Goal: Transaction & Acquisition: Purchase product/service

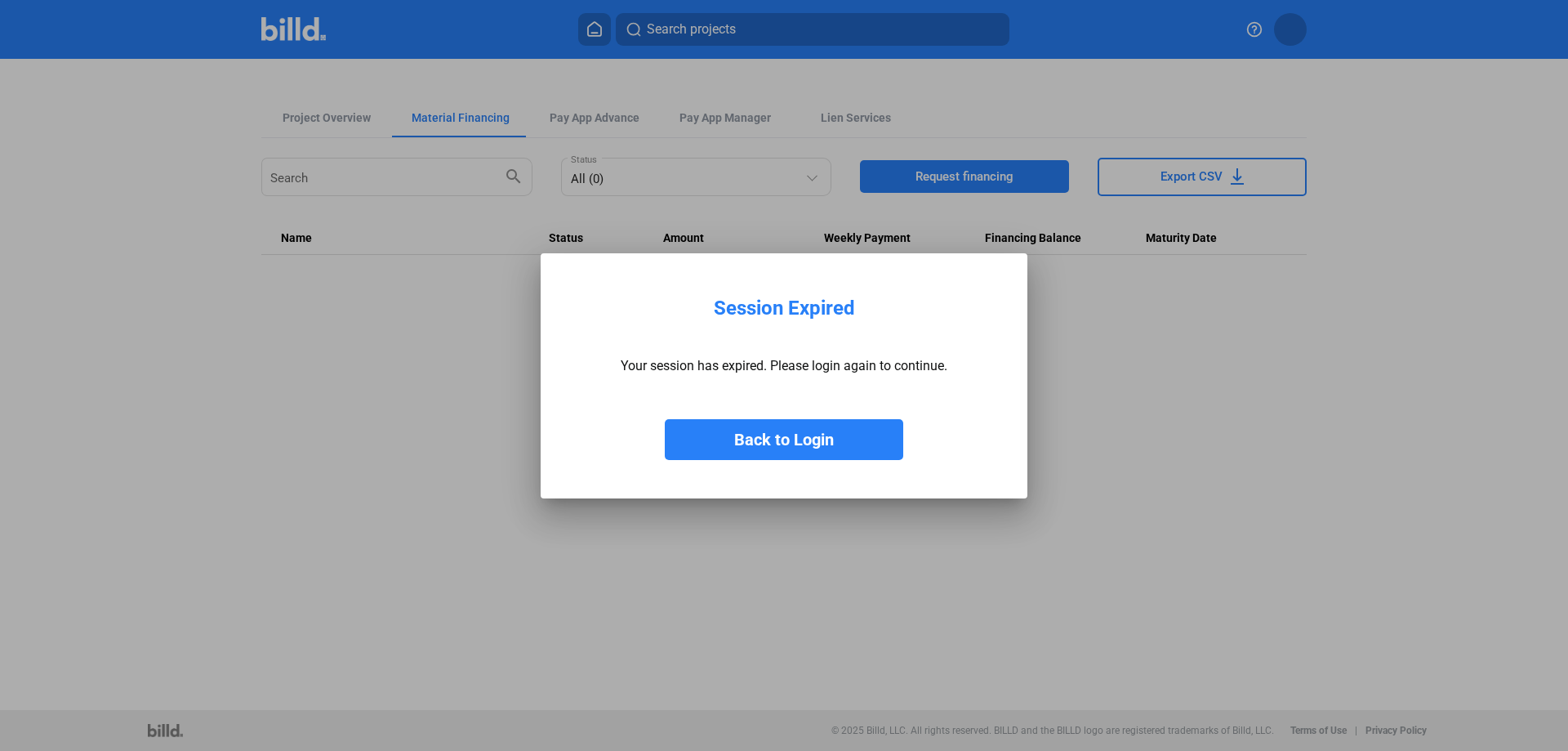
click at [811, 436] on button "Back to Login" at bounding box center [784, 440] width 238 height 41
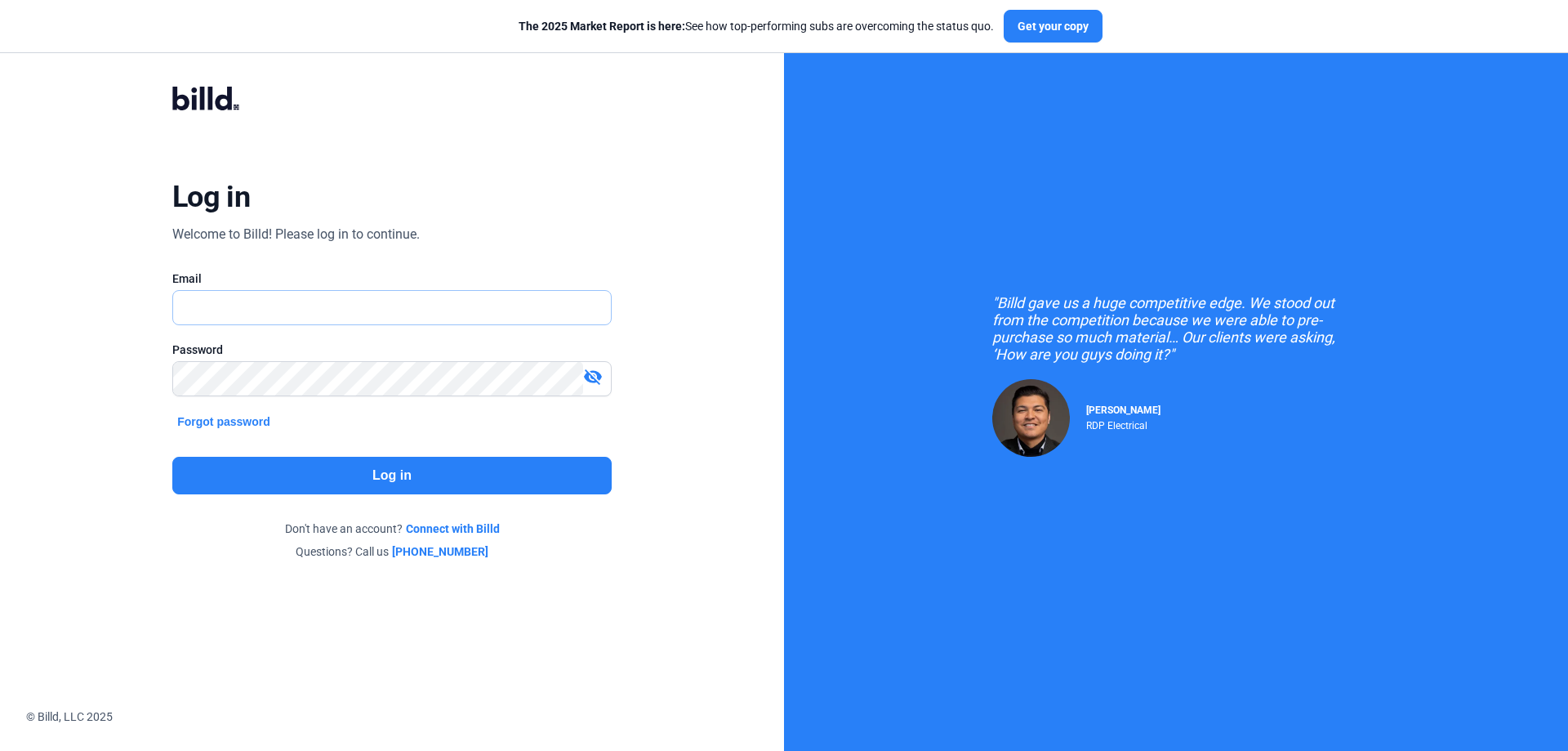
type input "[PERSON_NAME][EMAIL_ADDRESS][DOMAIN_NAME]"
click at [422, 470] on button "Log in" at bounding box center [392, 476] width 440 height 37
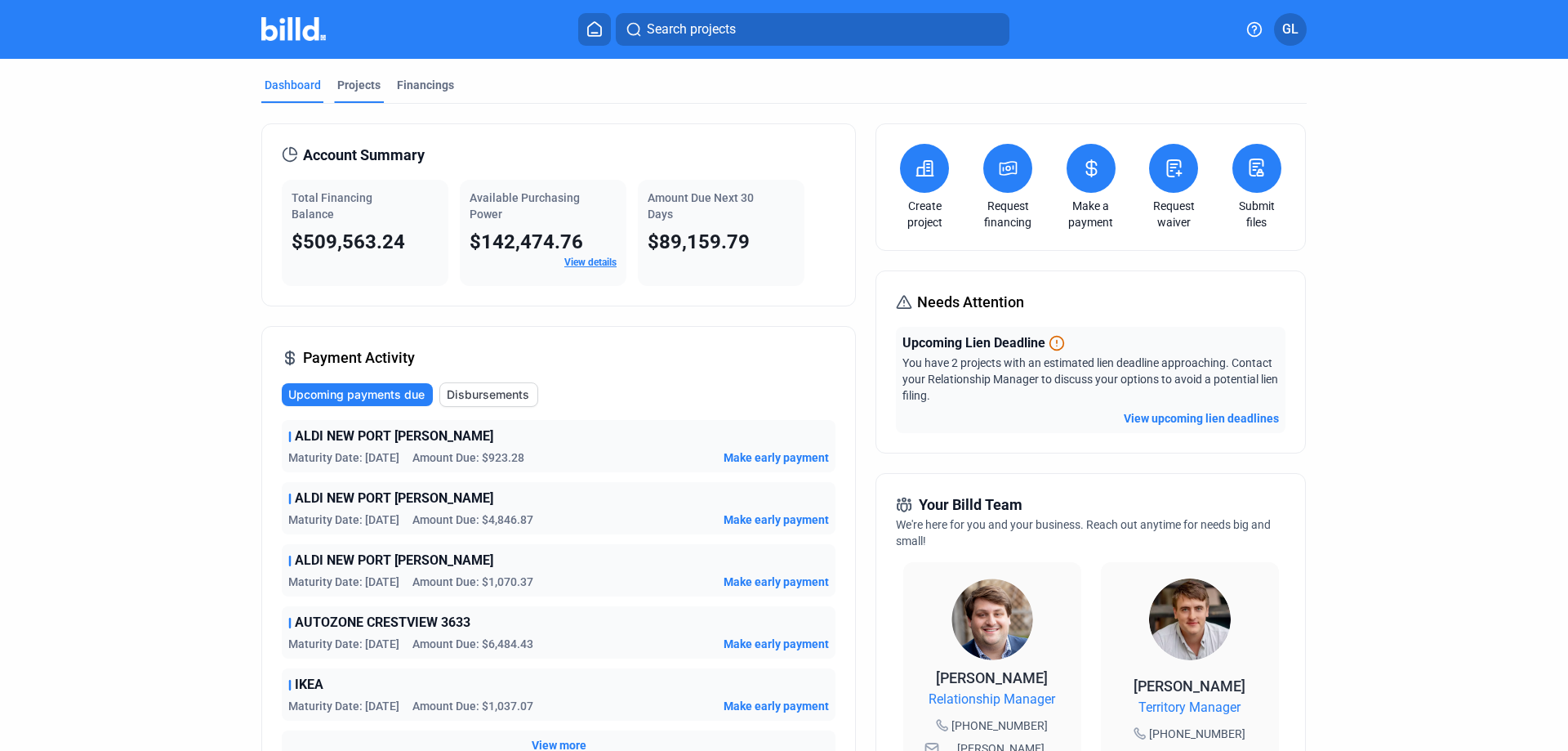
click at [347, 84] on div "Projects" at bounding box center [359, 86] width 44 height 17
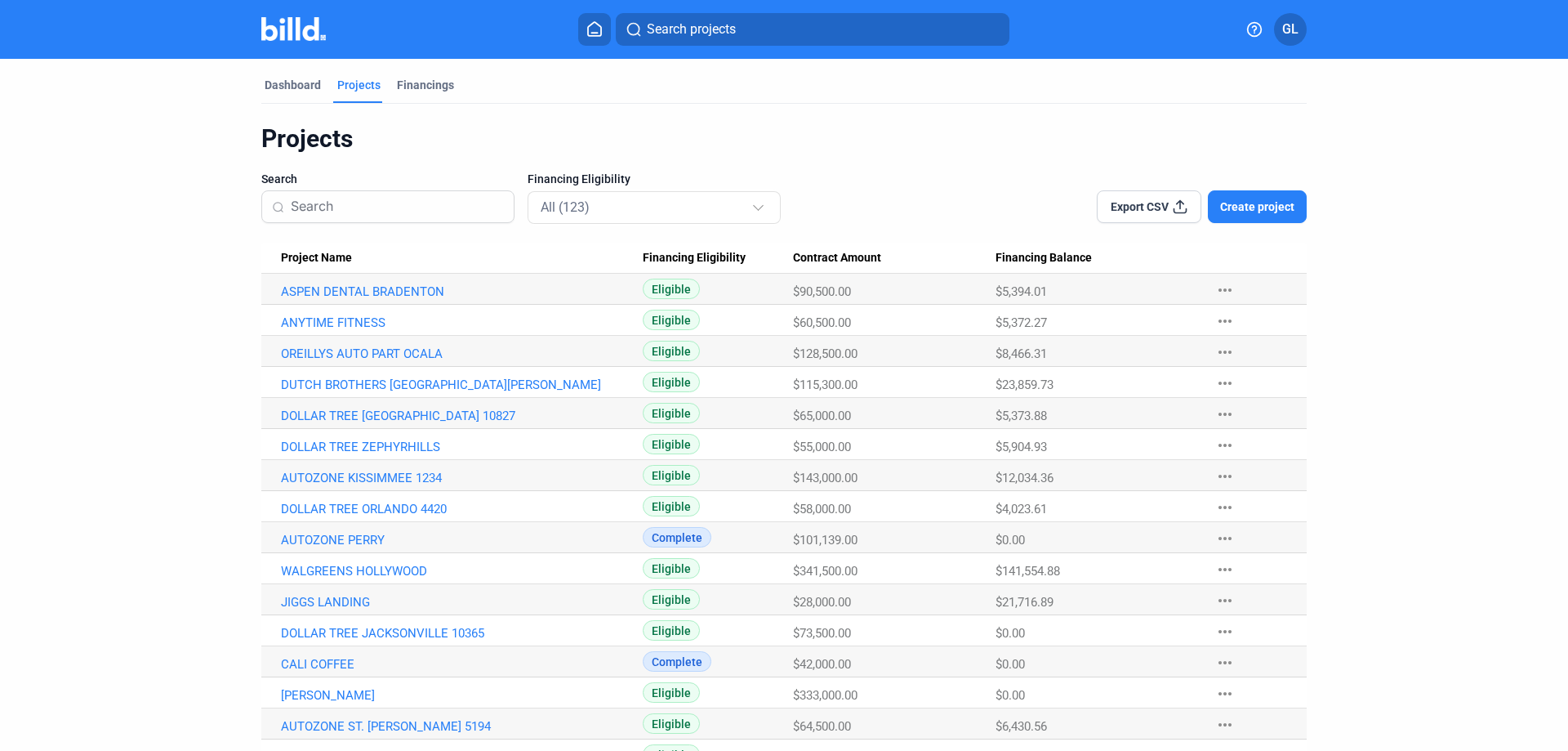
click at [345, 207] on input at bounding box center [397, 207] width 213 height 34
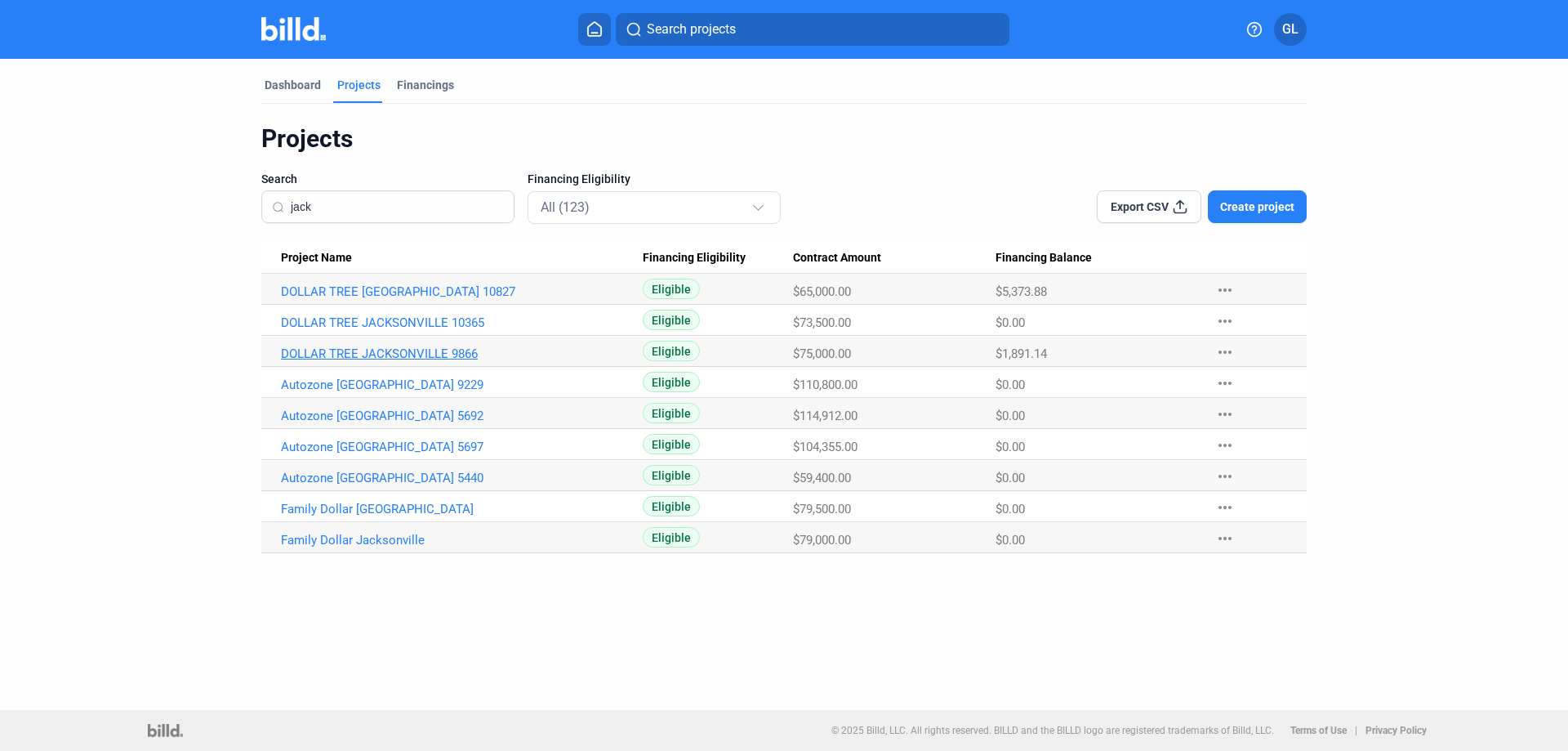
type input "jack"
click at [406, 353] on link "DOLLAR TREE JACKSONVILLE 9866" at bounding box center [461, 354] width 362 height 15
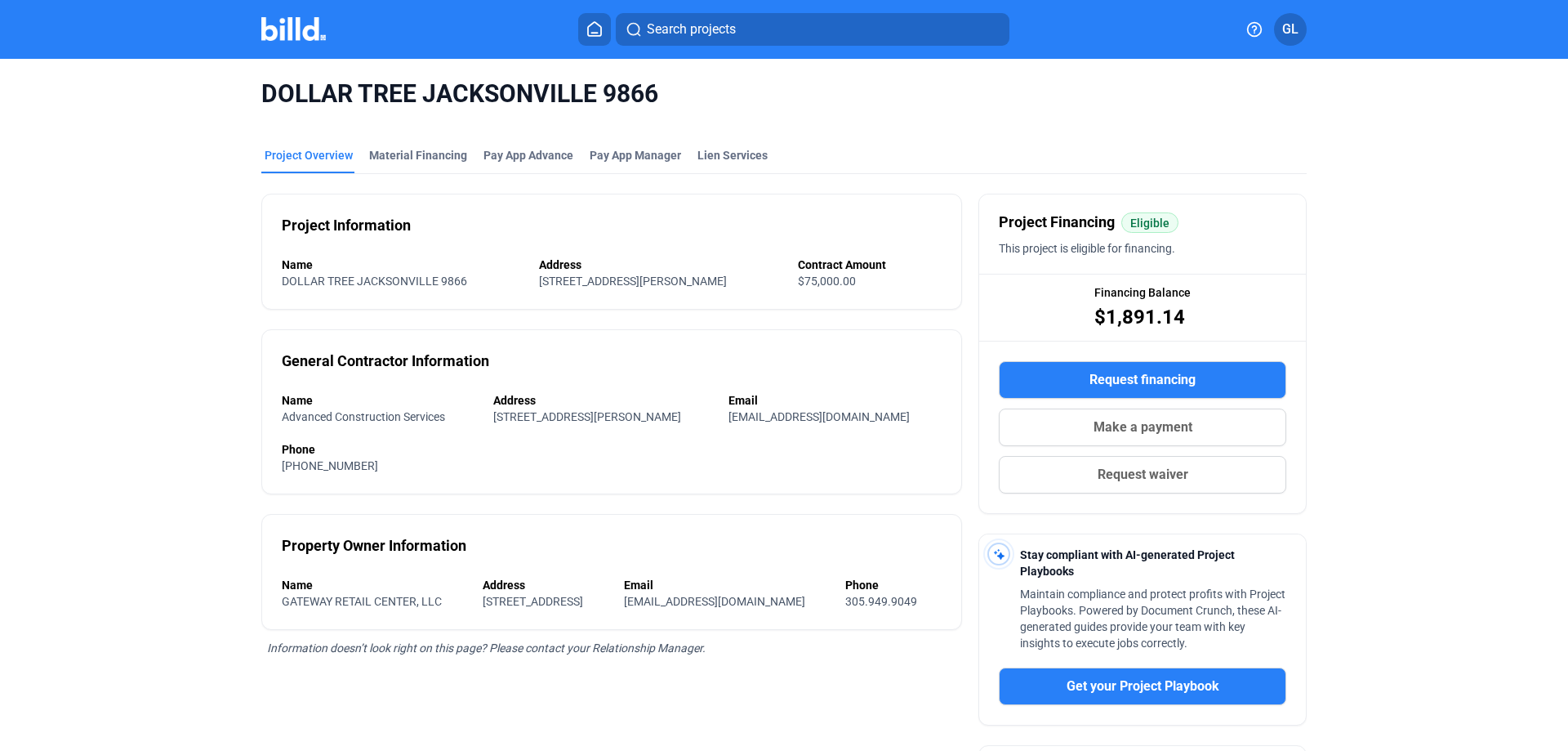
click at [1145, 426] on span "Make a payment" at bounding box center [1143, 427] width 99 height 20
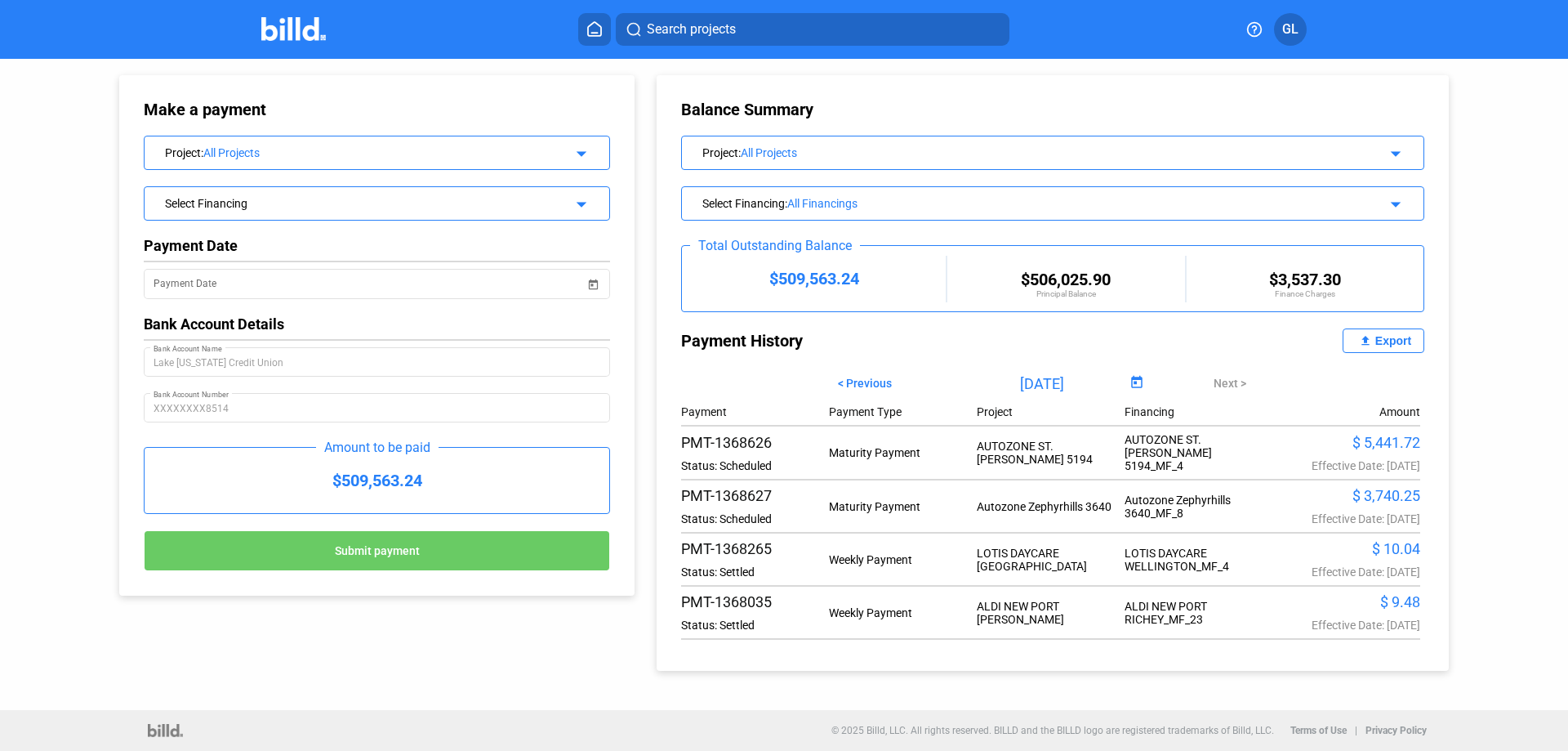
click at [278, 154] on div "All Projects" at bounding box center [375, 153] width 343 height 13
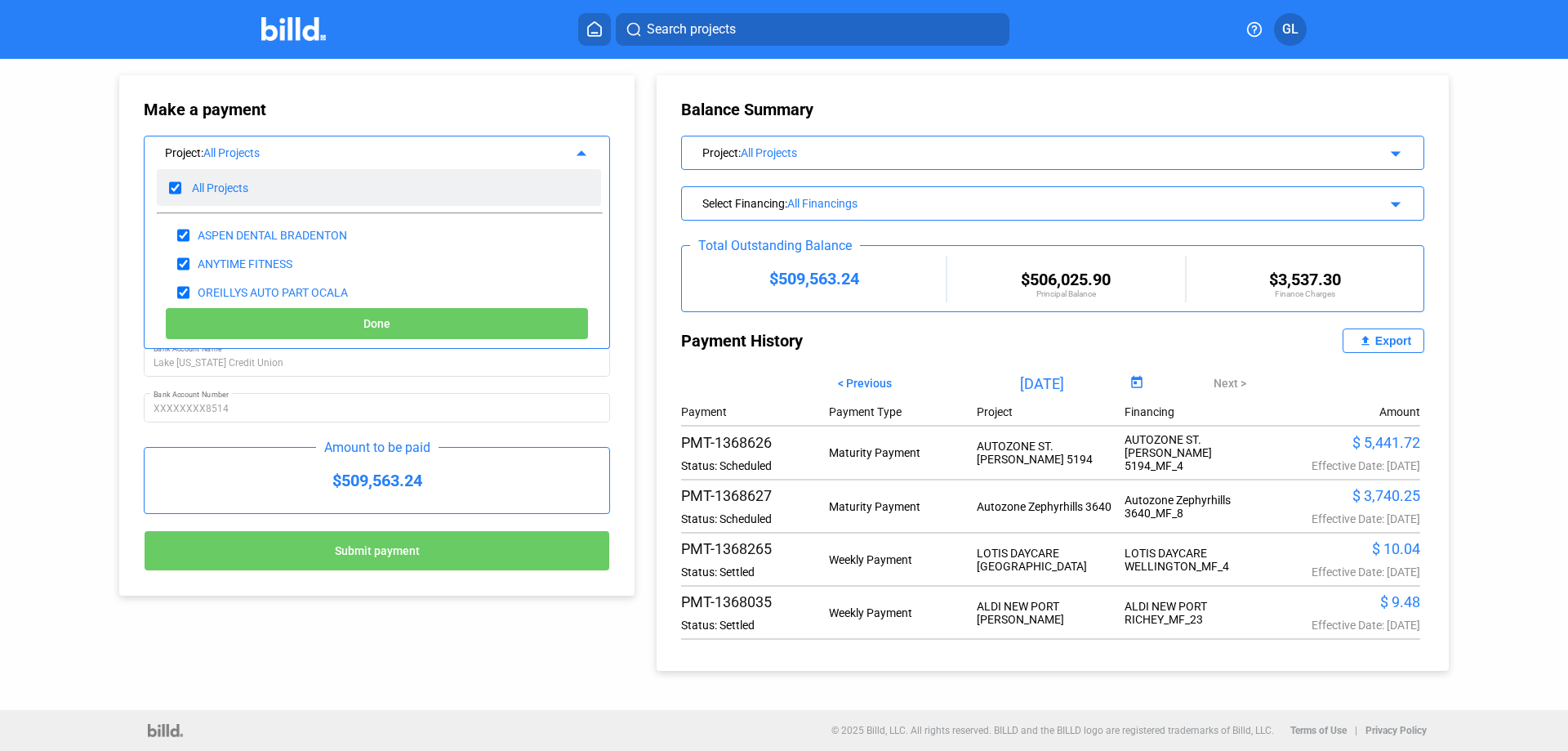
click at [172, 181] on input "checkbox" at bounding box center [175, 188] width 12 height 24
checkbox input "false"
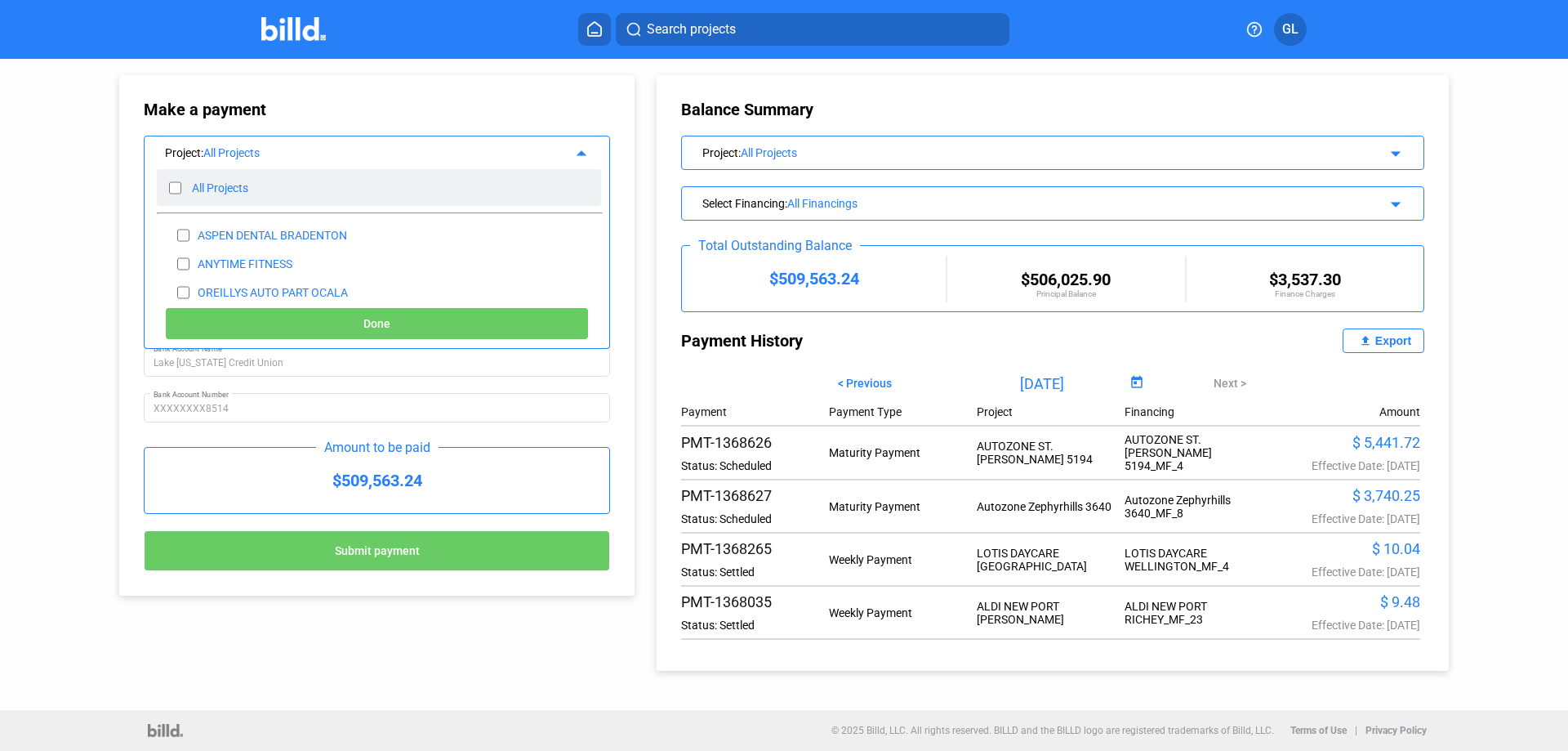
checkbox input "false"
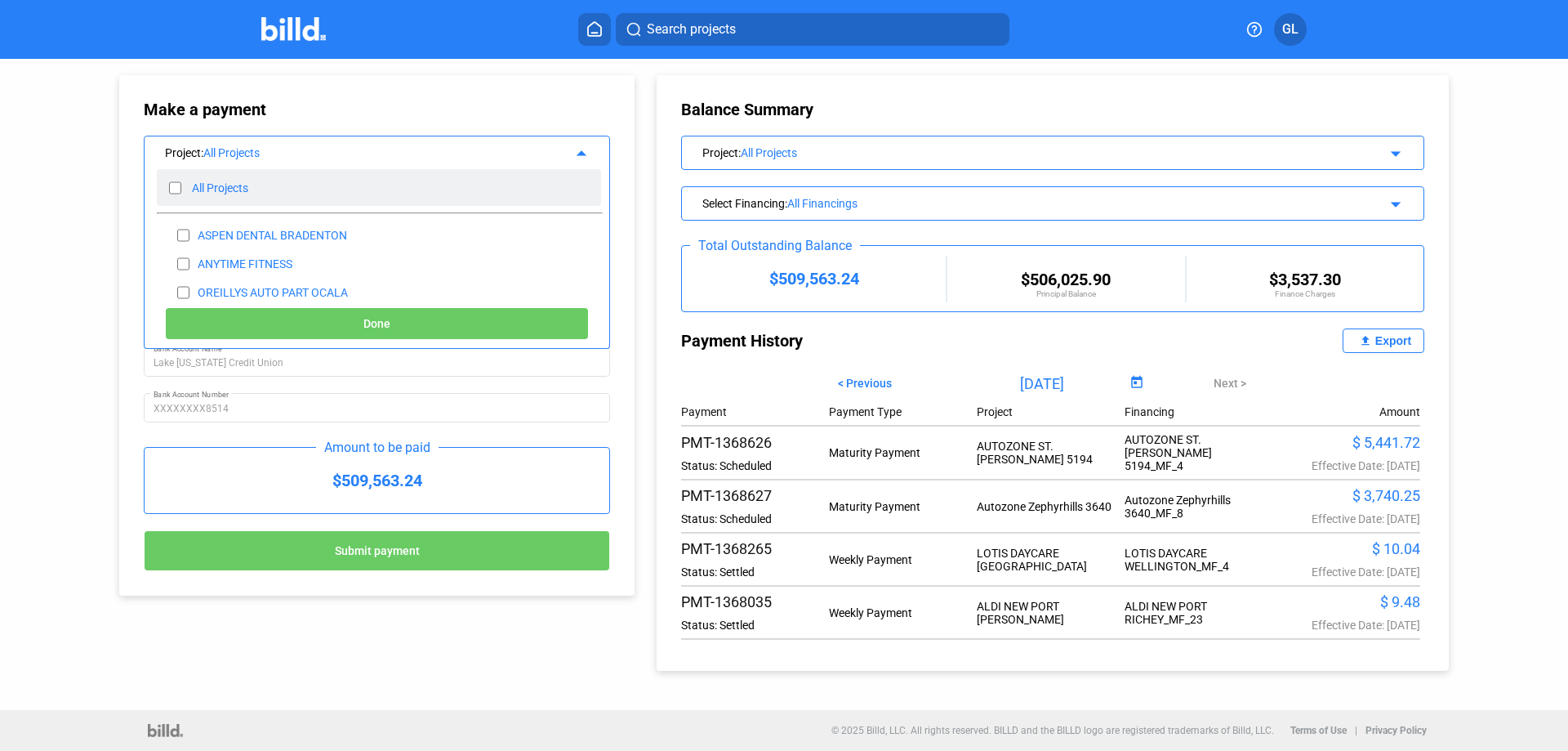
checkbox input "false"
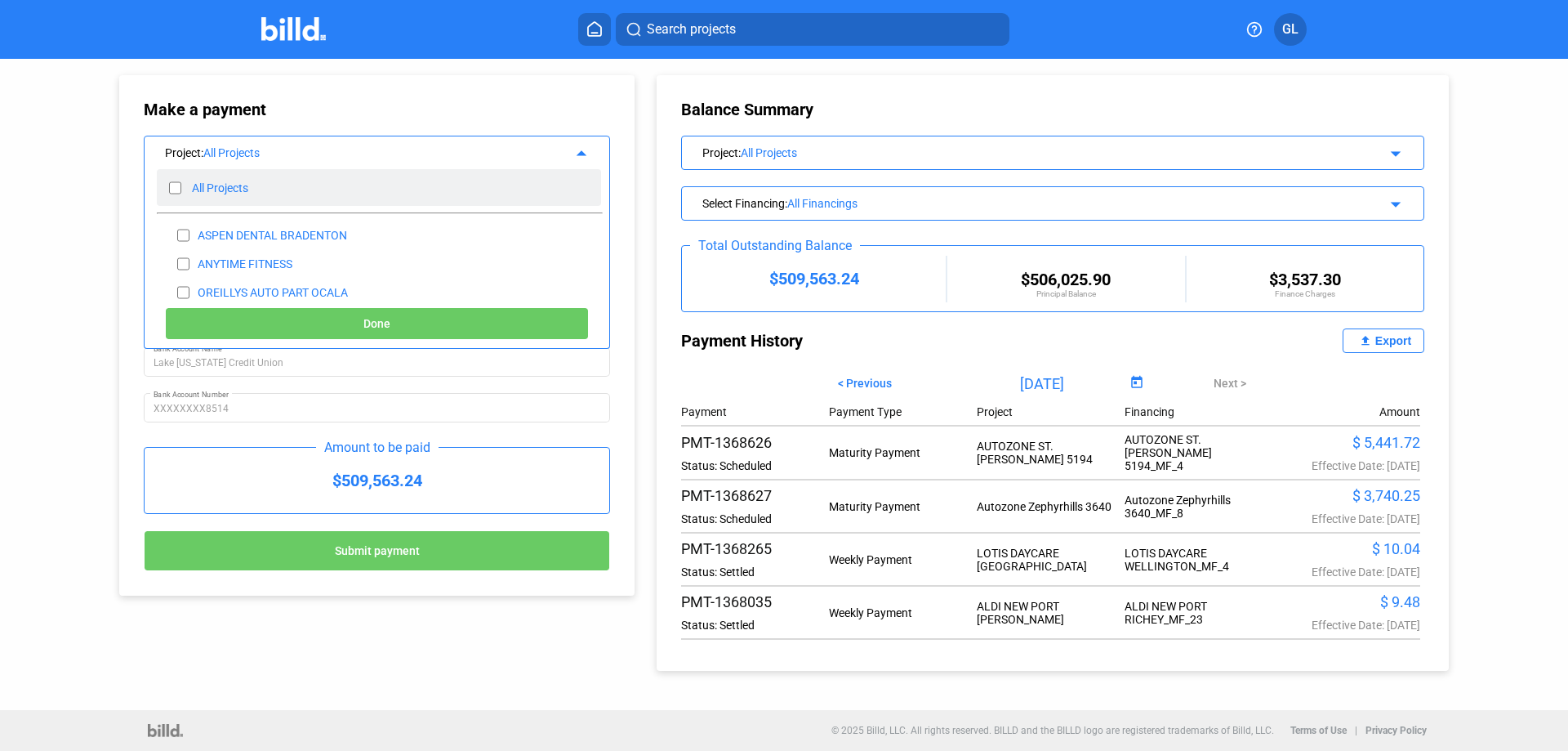
checkbox input "false"
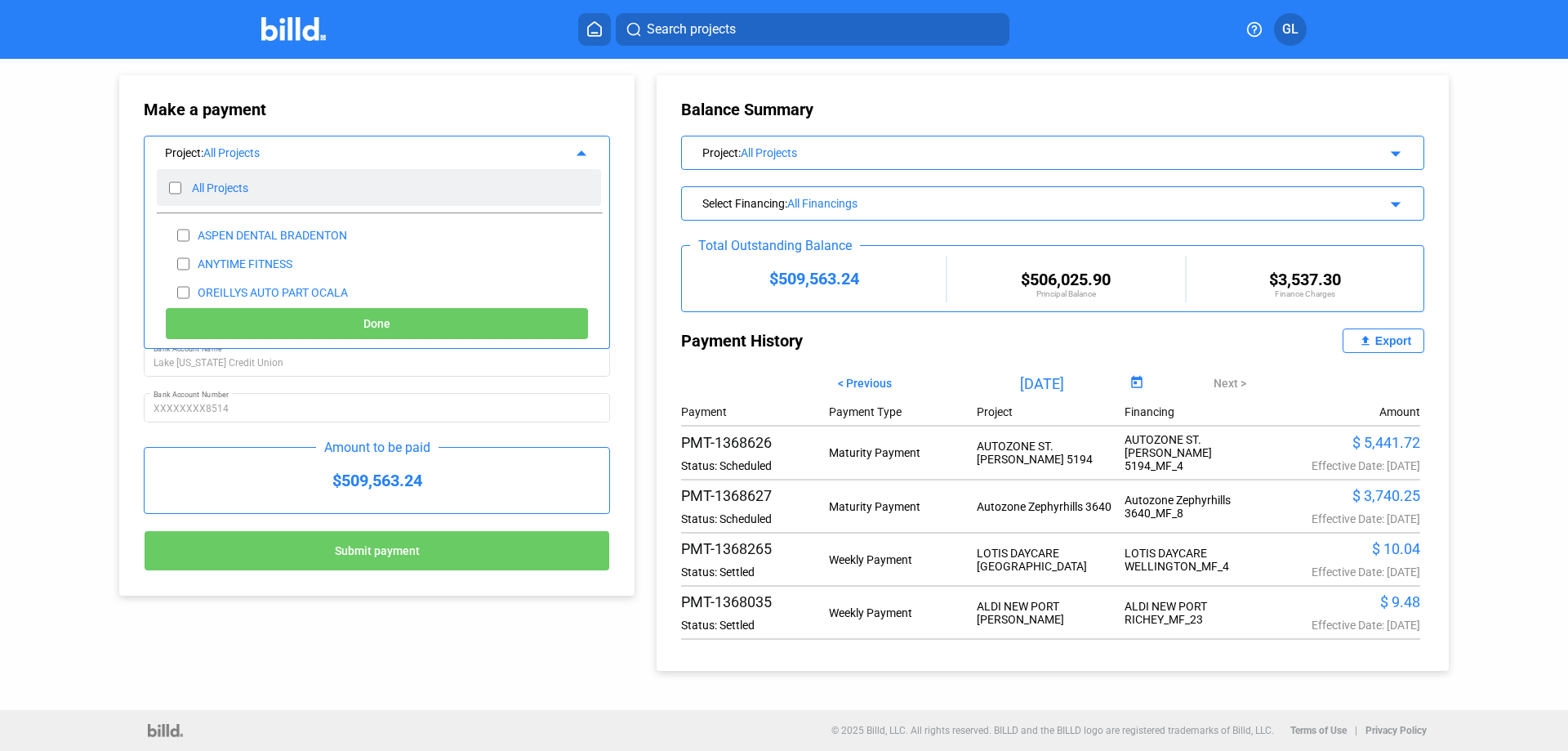
checkbox input "false"
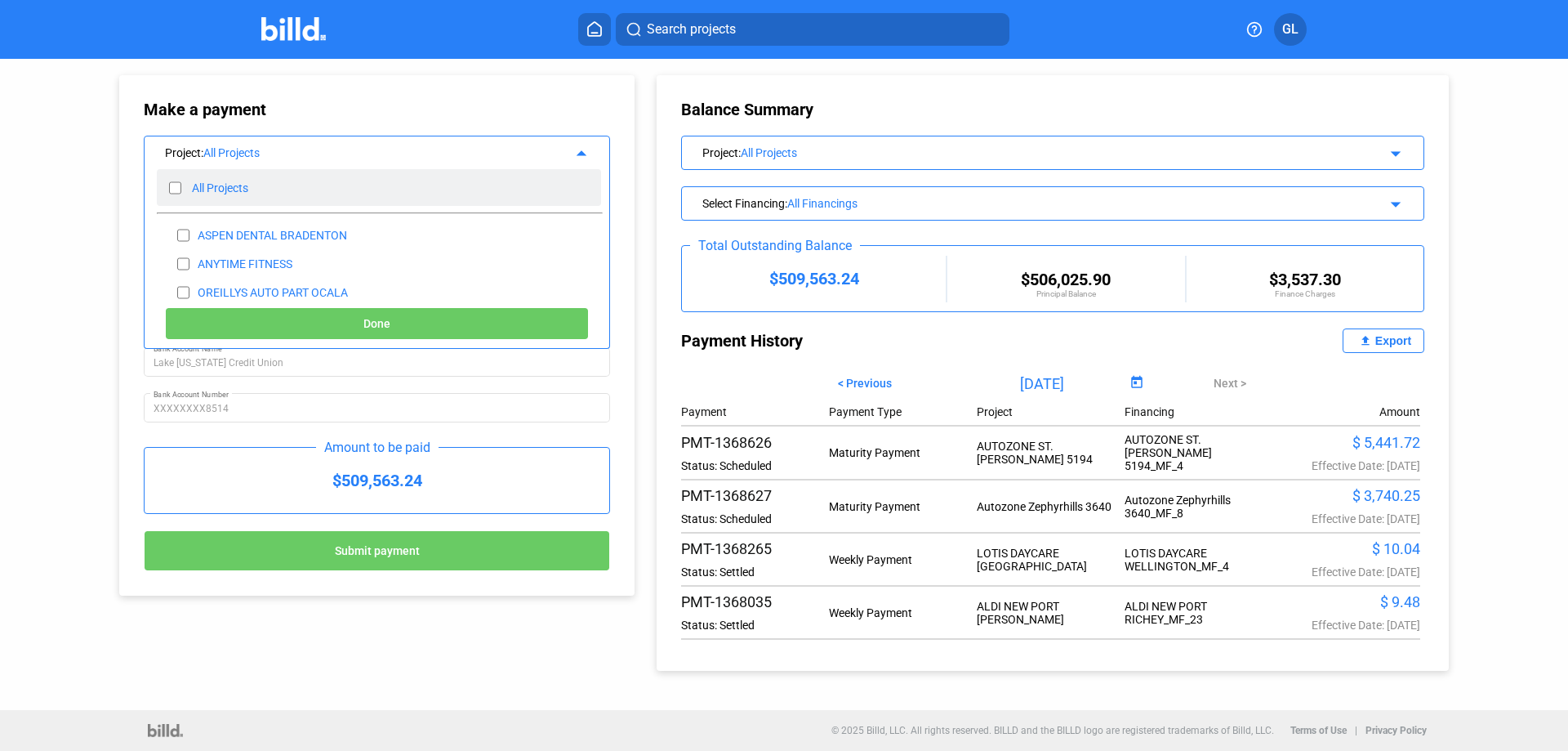
checkbox input "false"
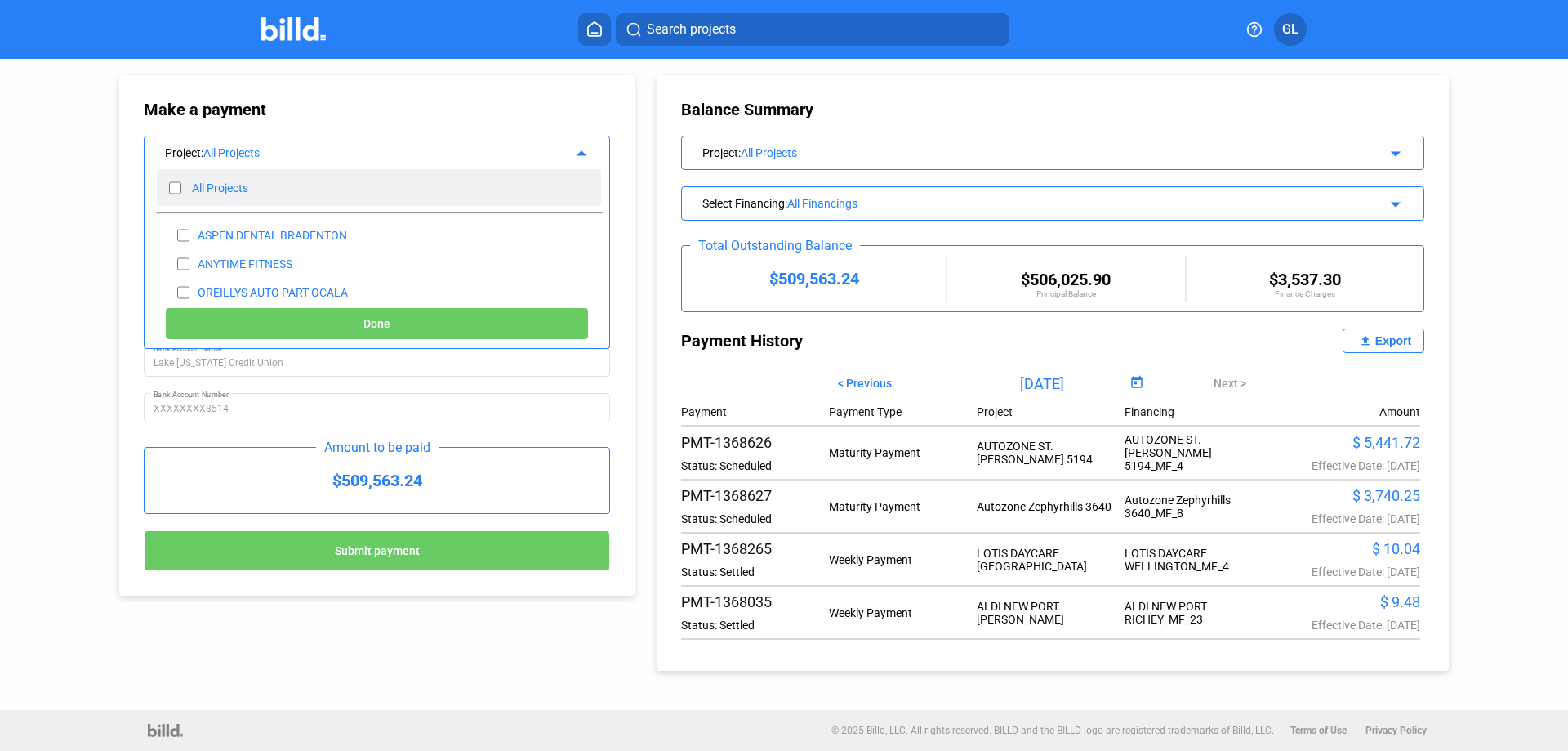
checkbox input "false"
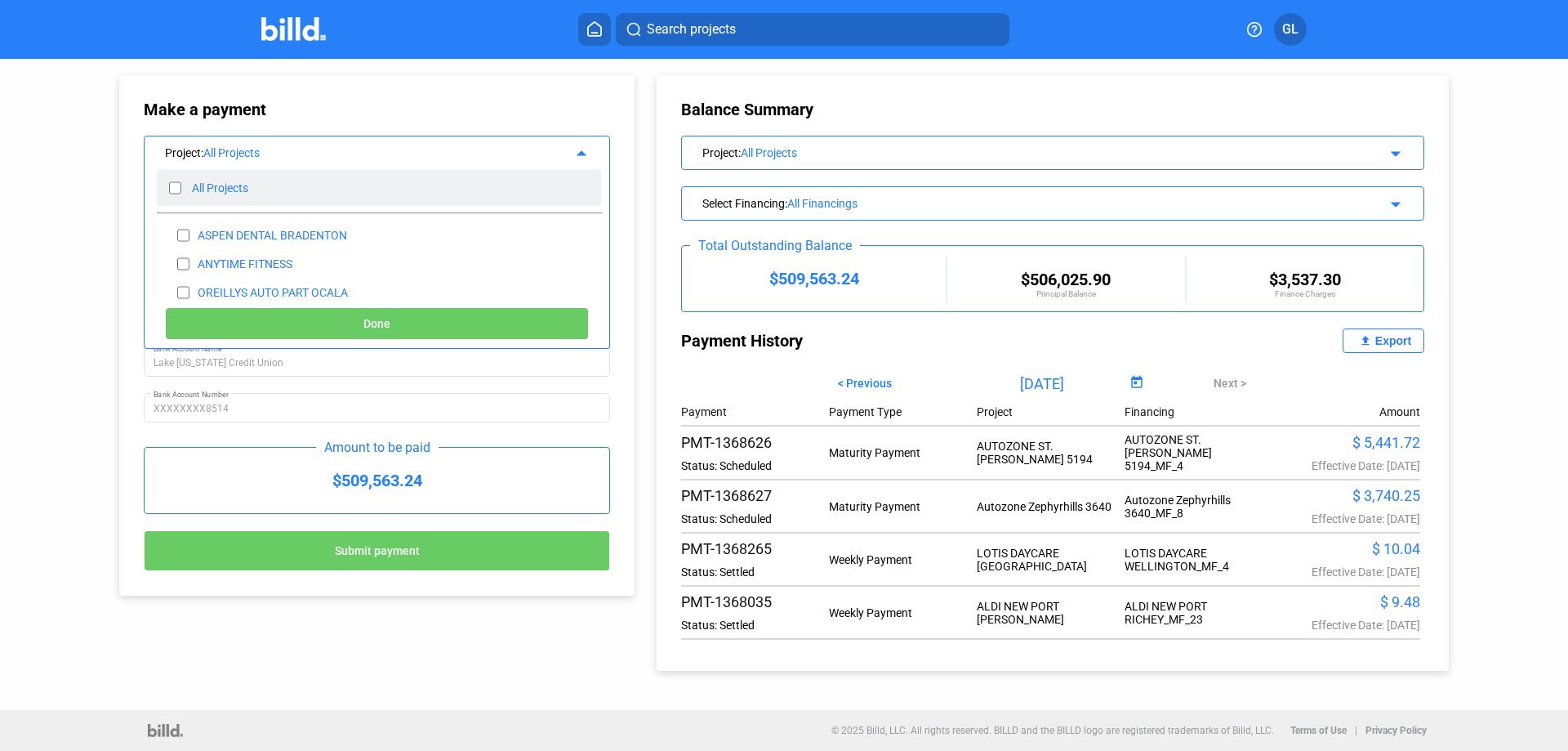
checkbox input "false"
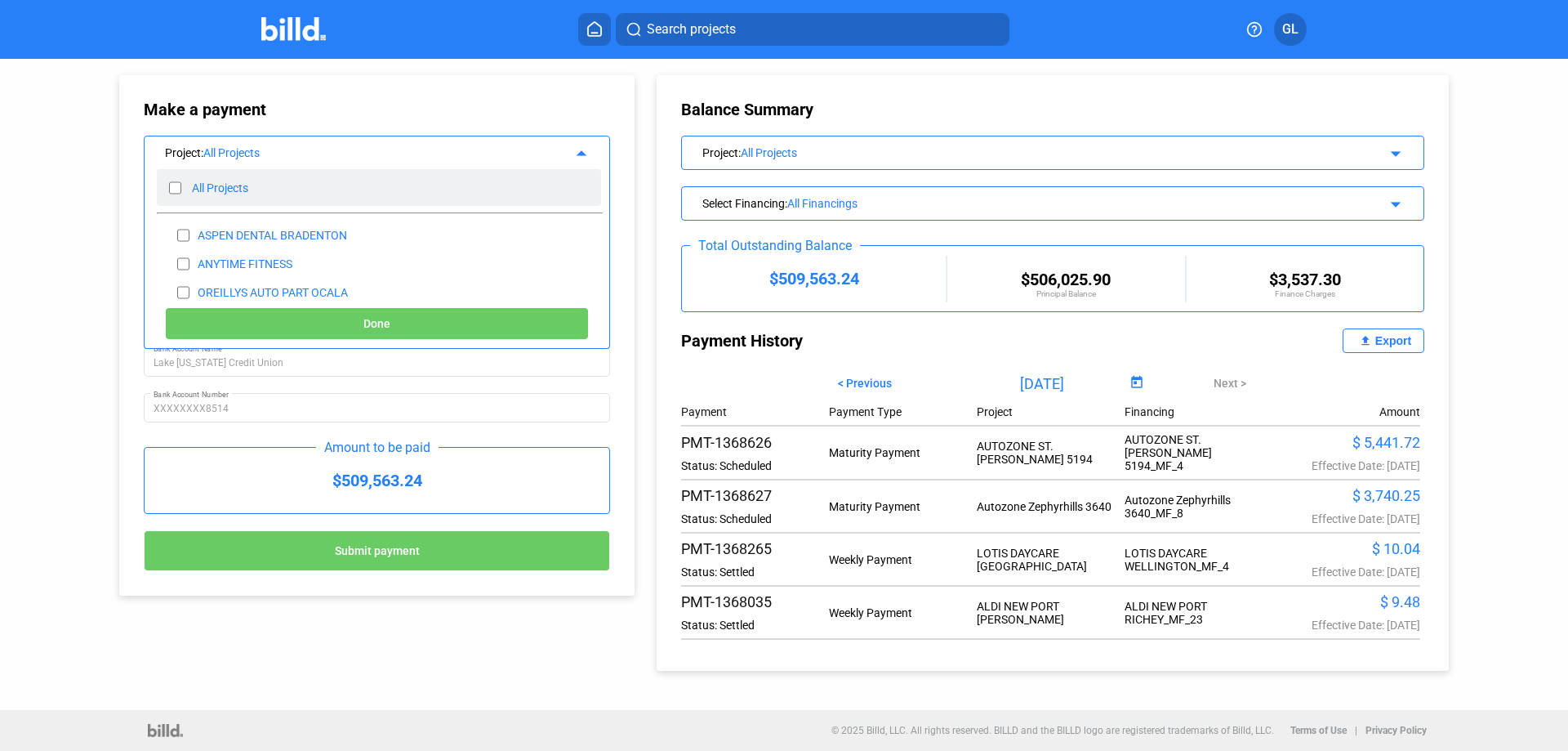
checkbox input "false"
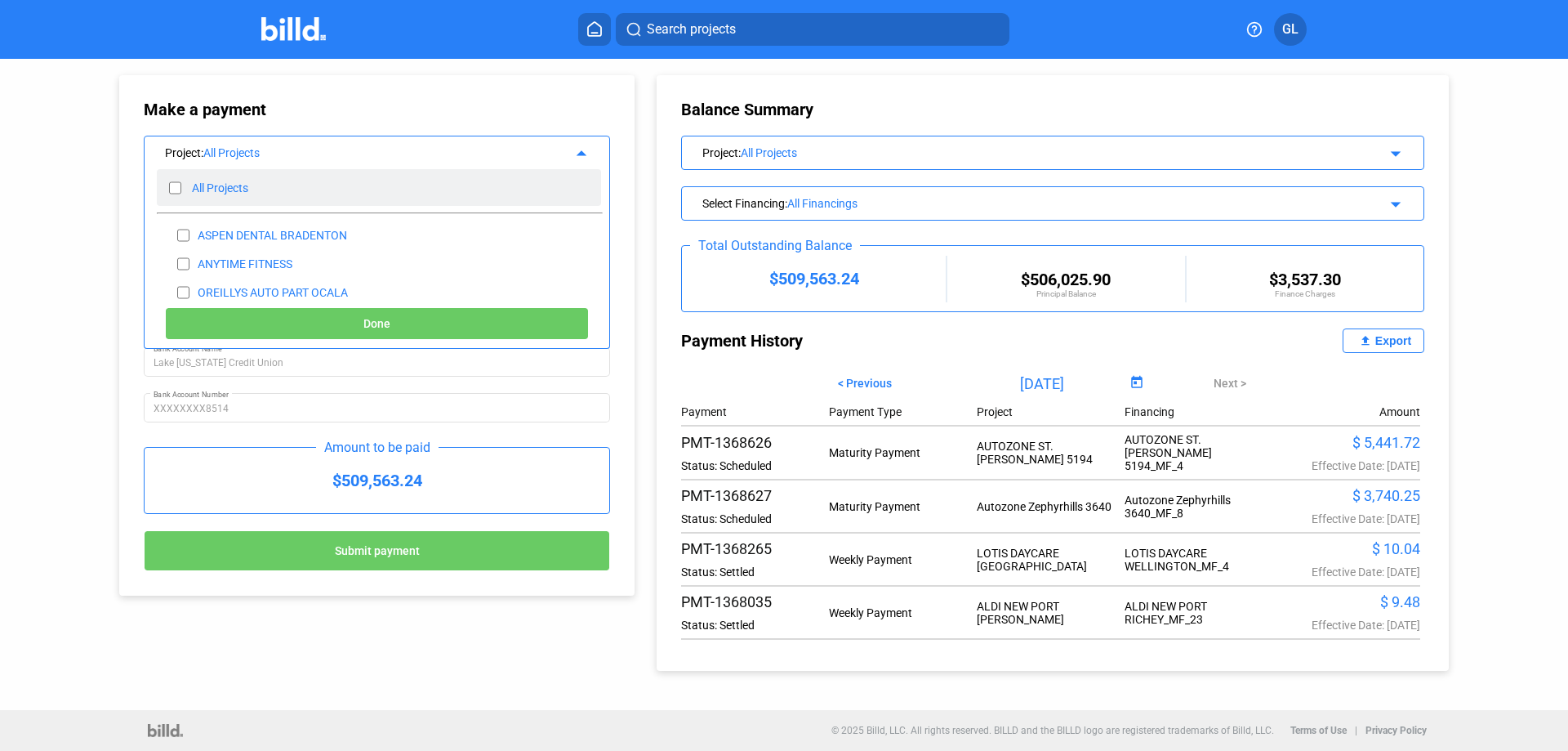
checkbox input "false"
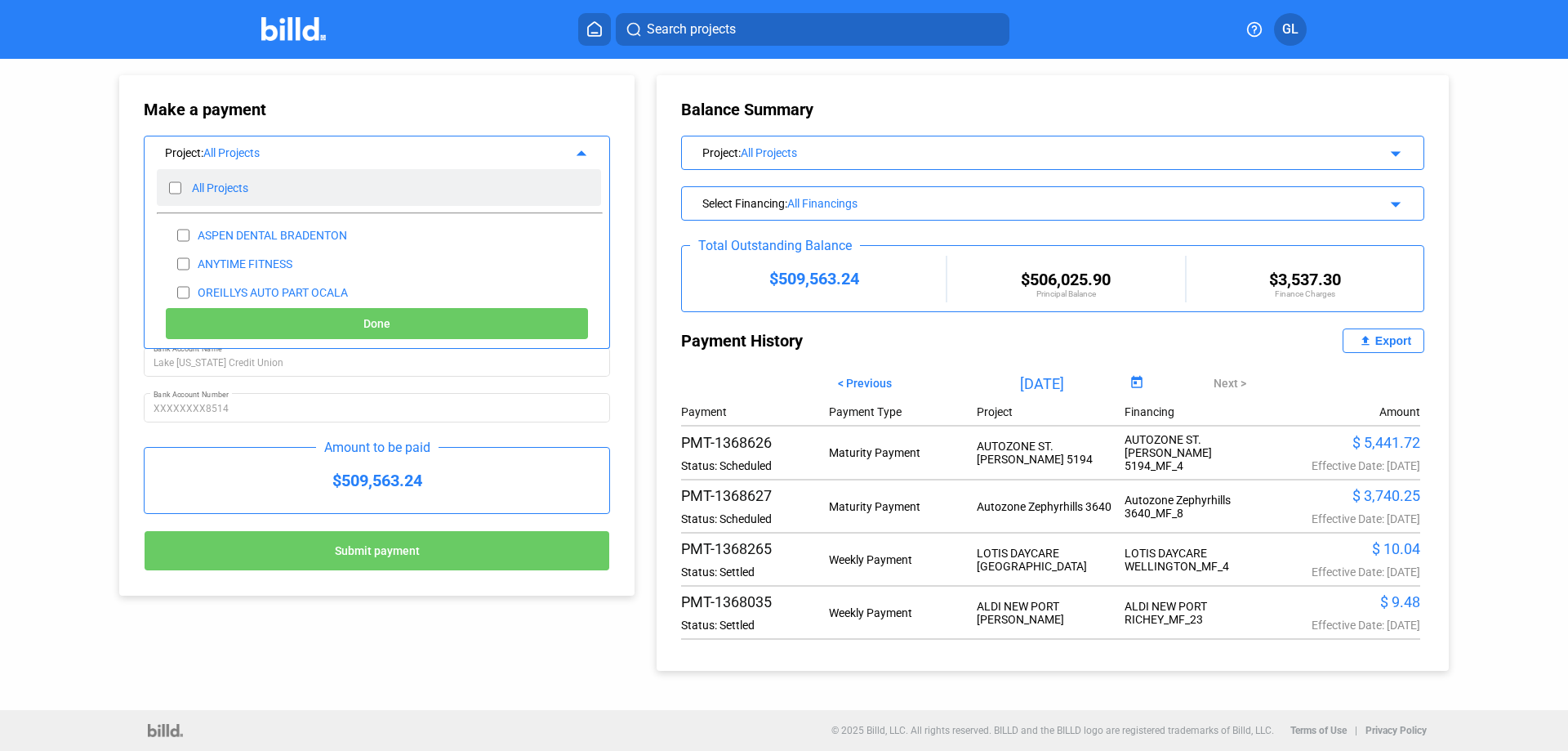
checkbox input "false"
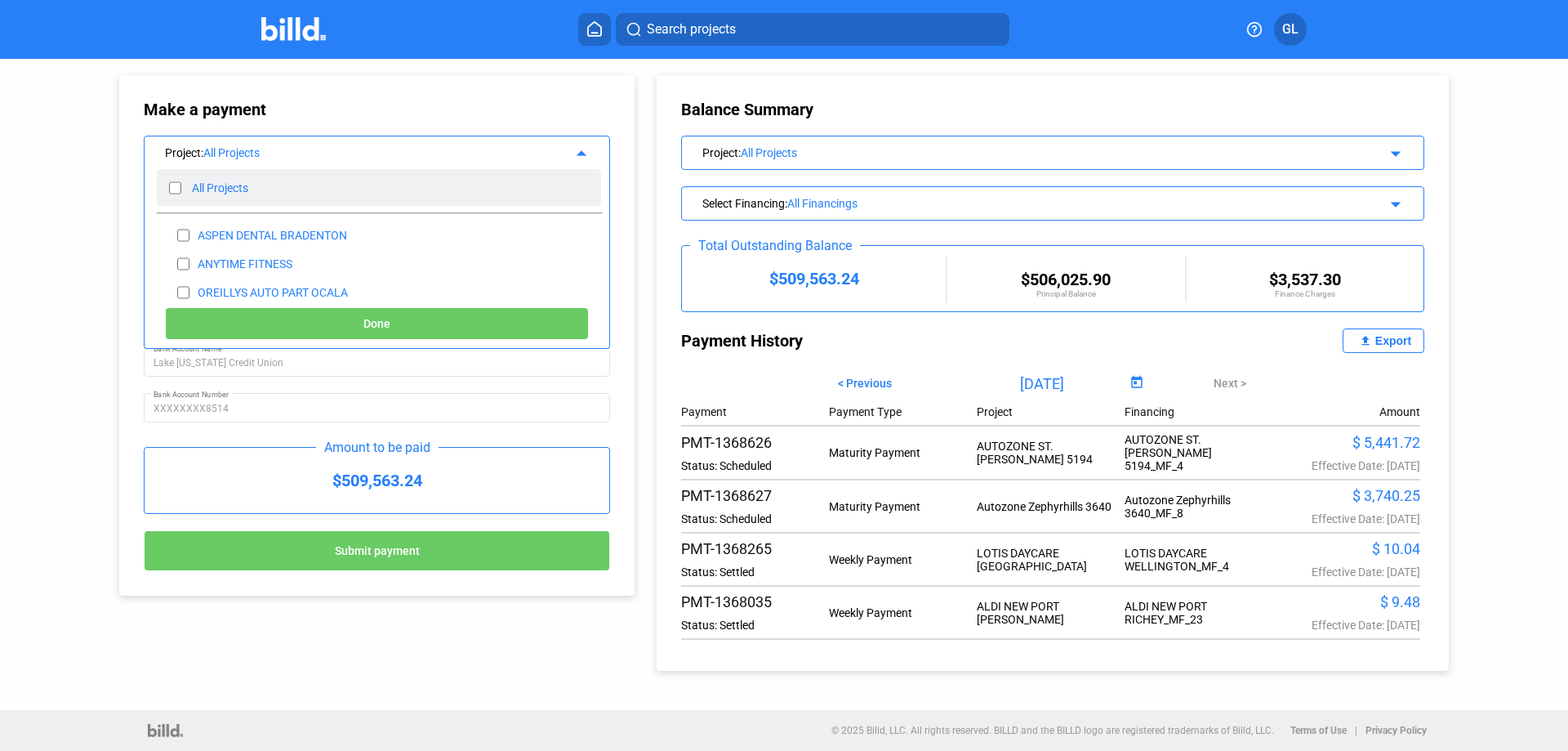
checkbox input "false"
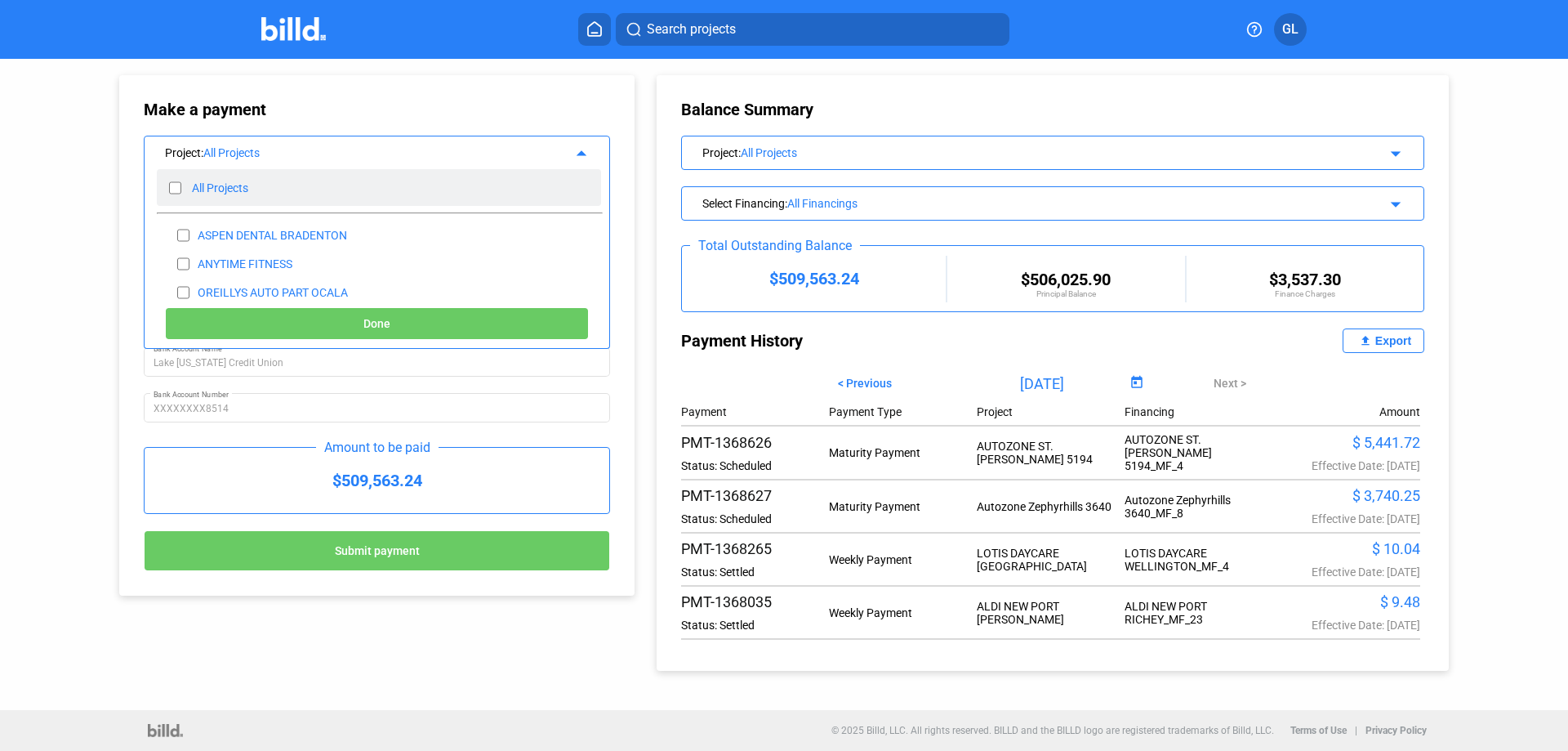
checkbox input "false"
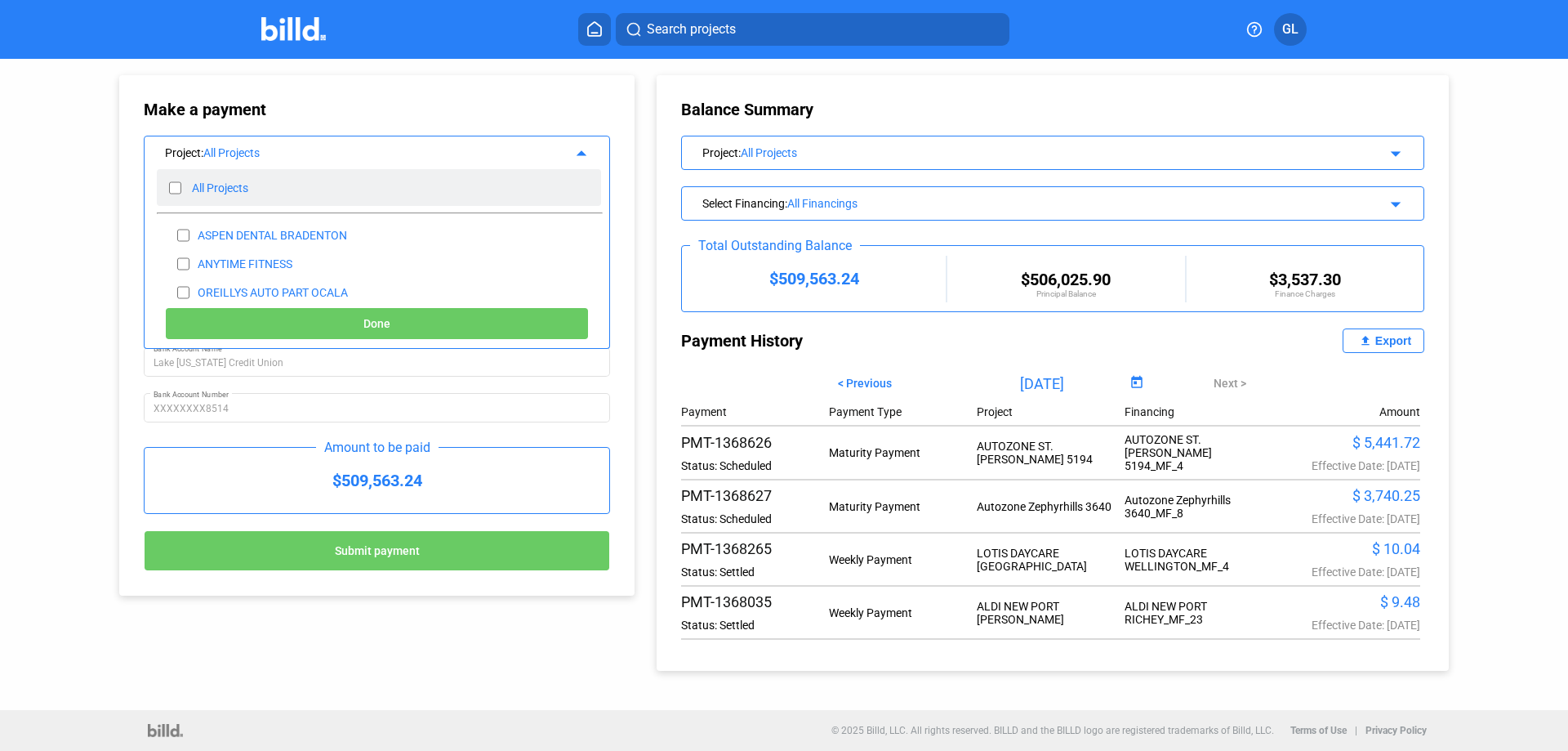
checkbox input "false"
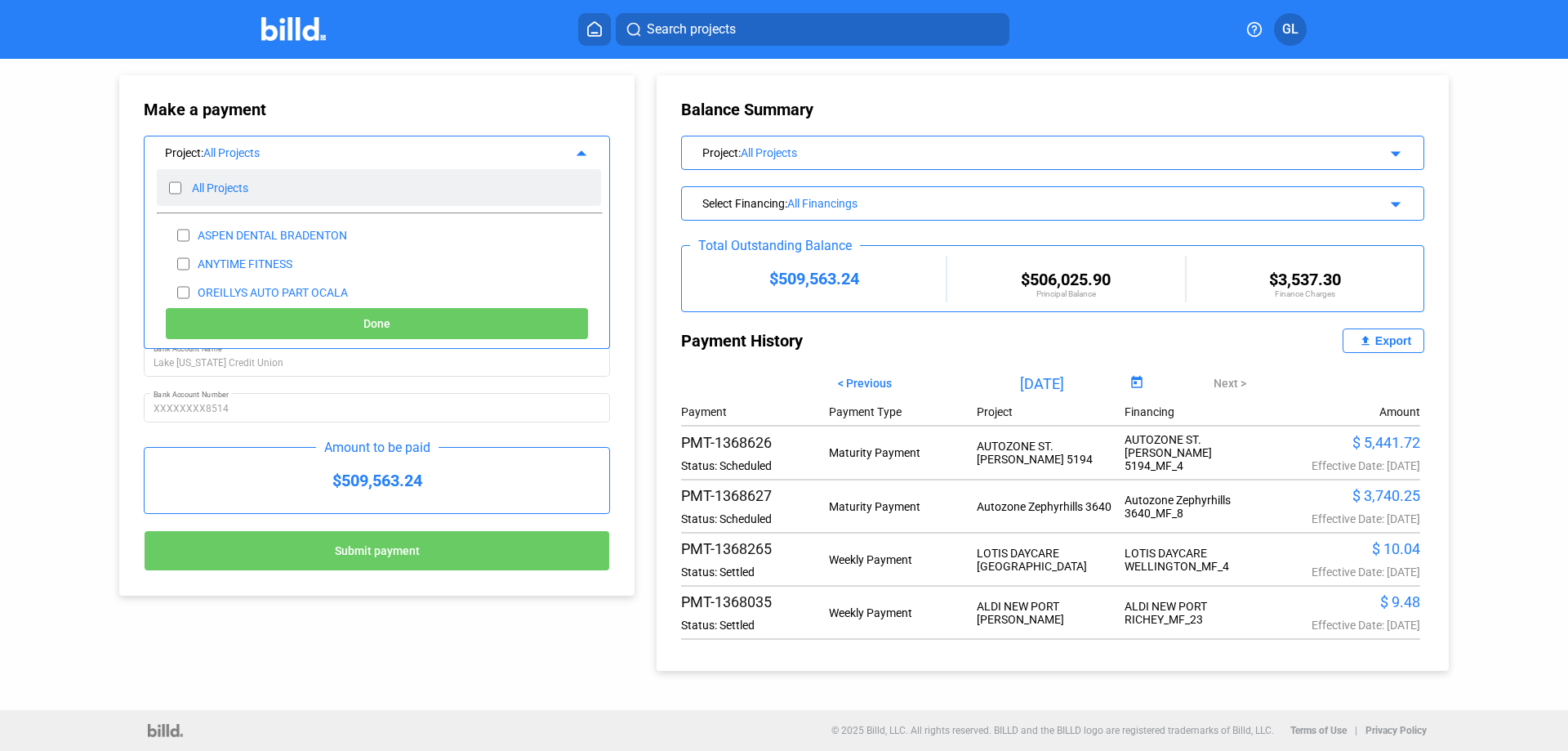
checkbox input "false"
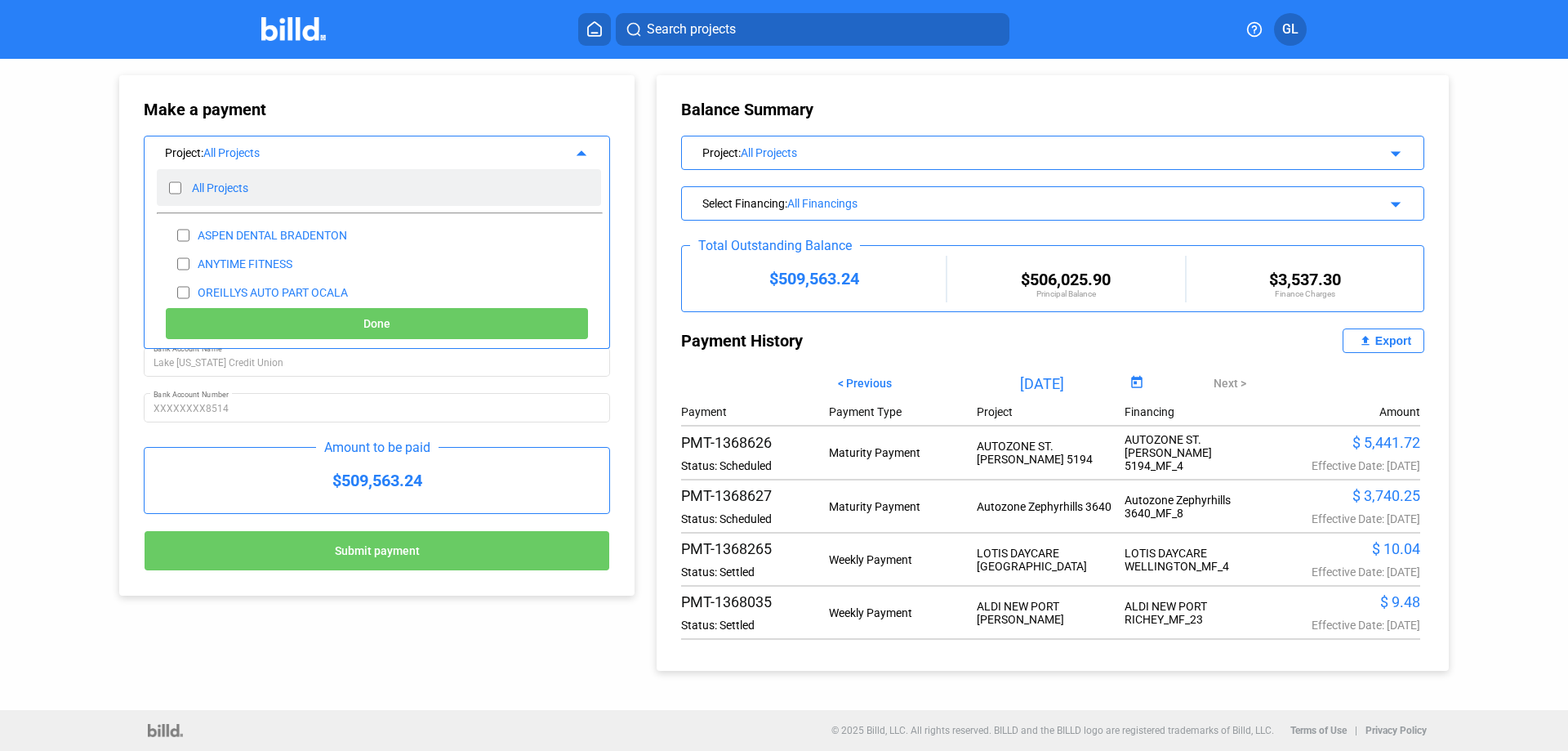
checkbox input "false"
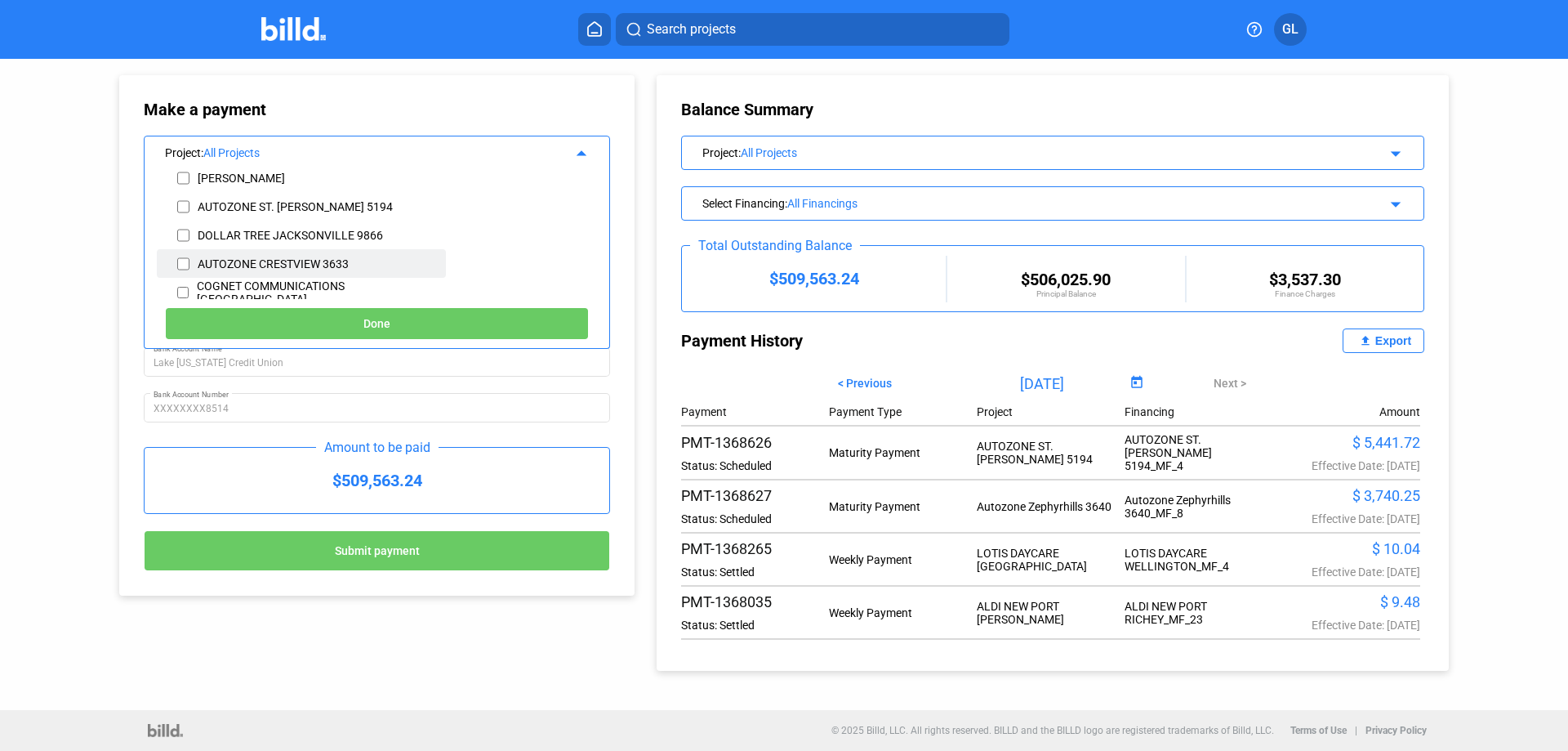
scroll to position [382, 0]
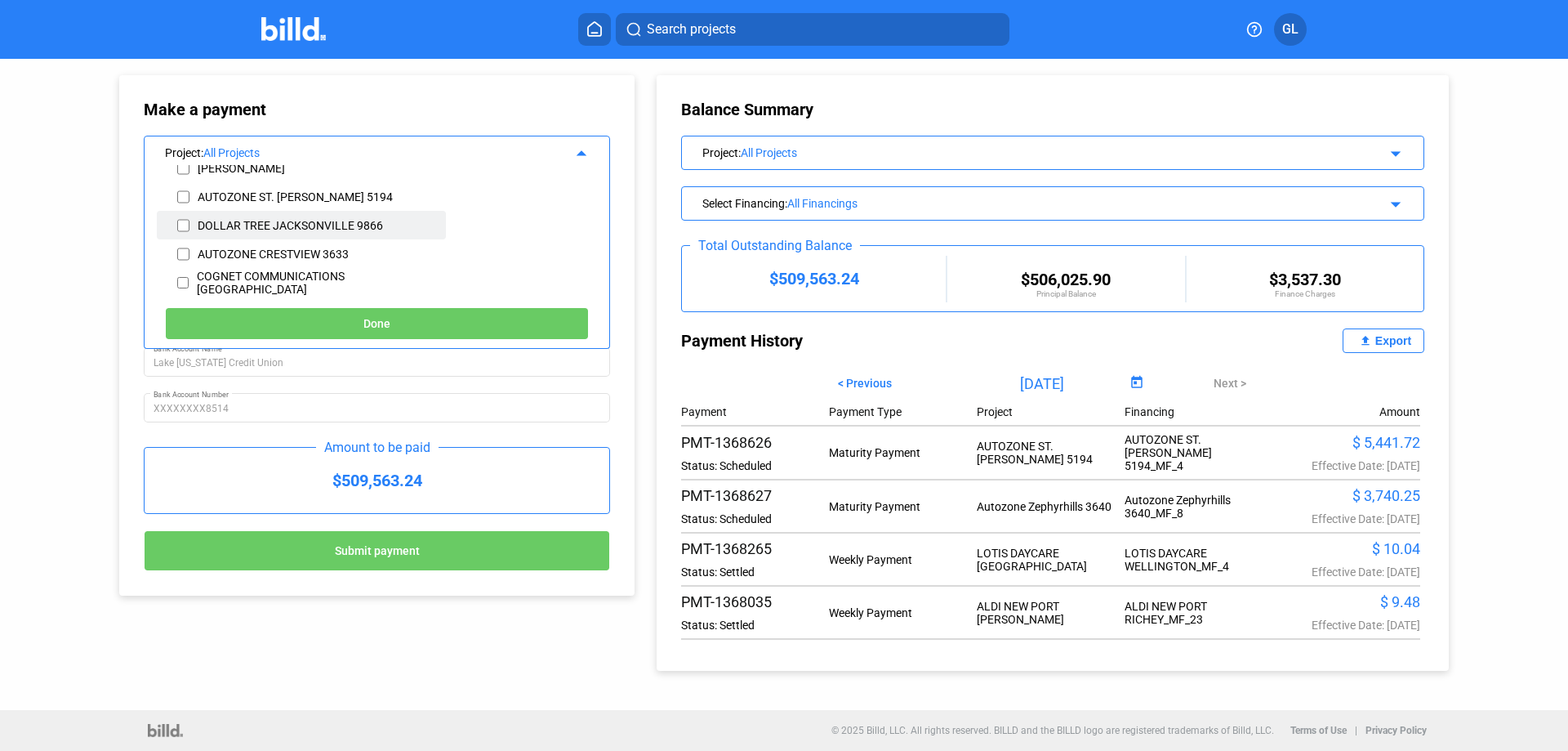
click at [184, 230] on input "checkbox" at bounding box center [183, 225] width 12 height 24
checkbox input "true"
click at [390, 323] on span "Done" at bounding box center [377, 325] width 27 height 13
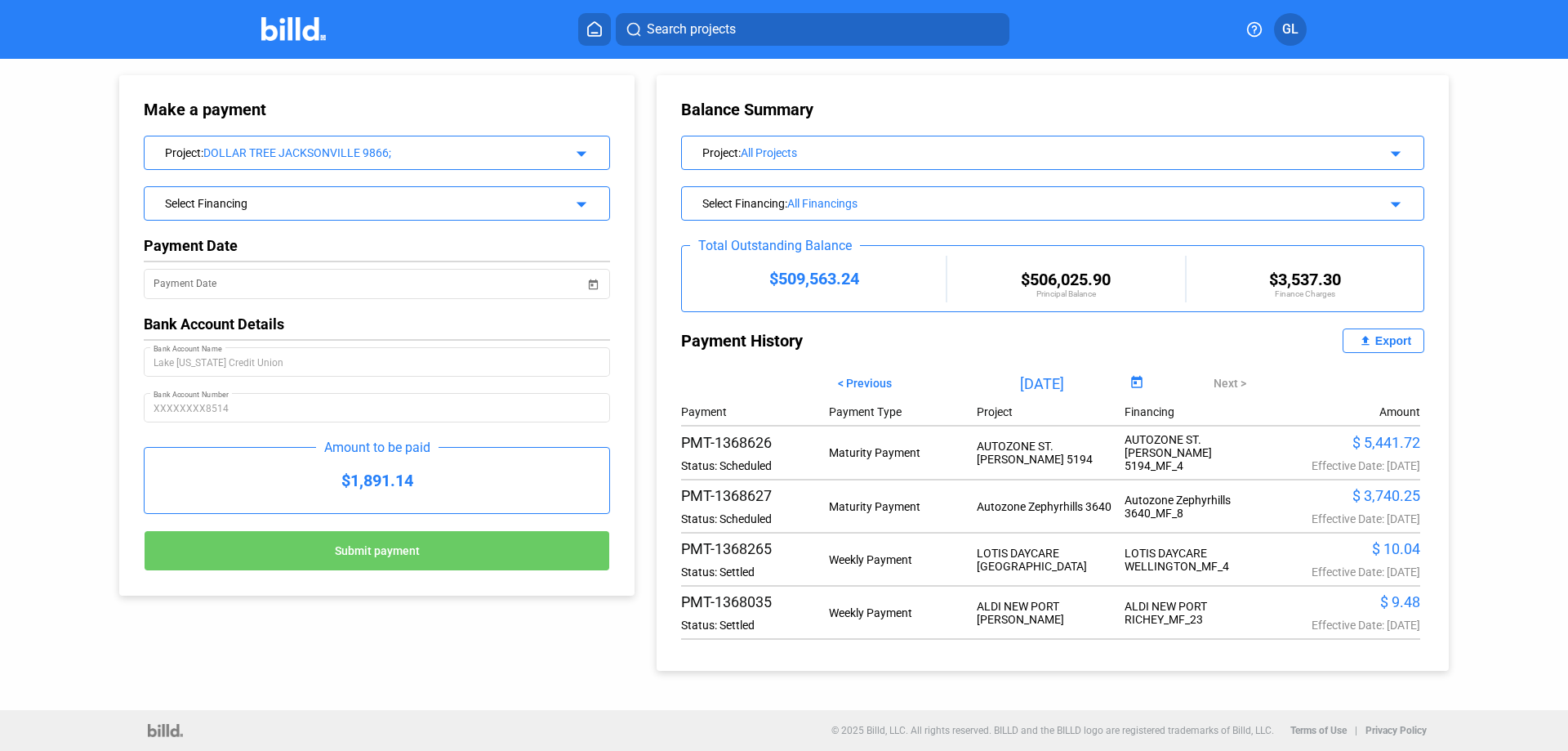
click at [308, 200] on div "Select Financing" at bounding box center [355, 202] width 381 height 17
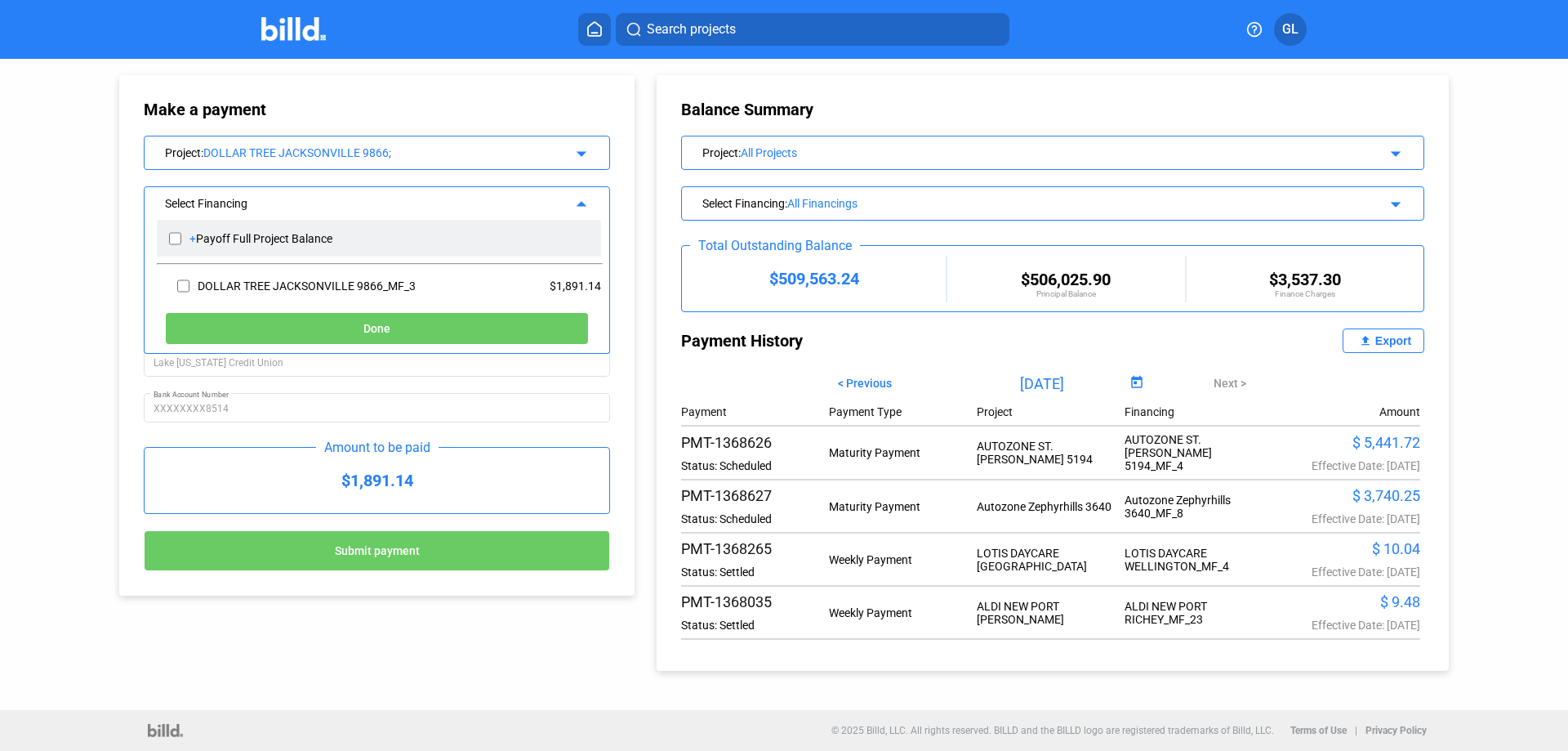
click at [173, 240] on input "checkbox" at bounding box center [175, 238] width 12 height 24
checkbox input "true"
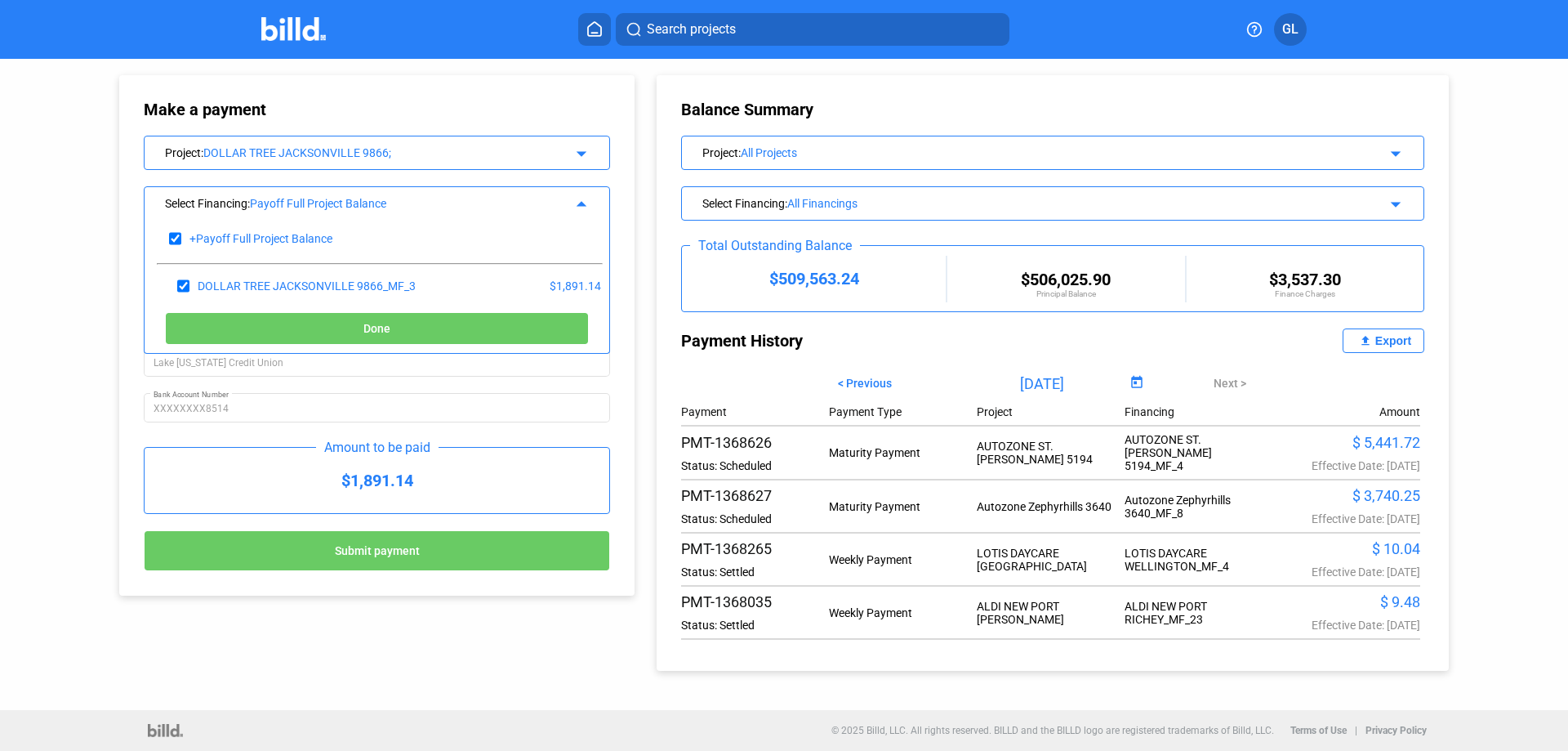
click at [467, 329] on button "Done" at bounding box center [377, 329] width 424 height 33
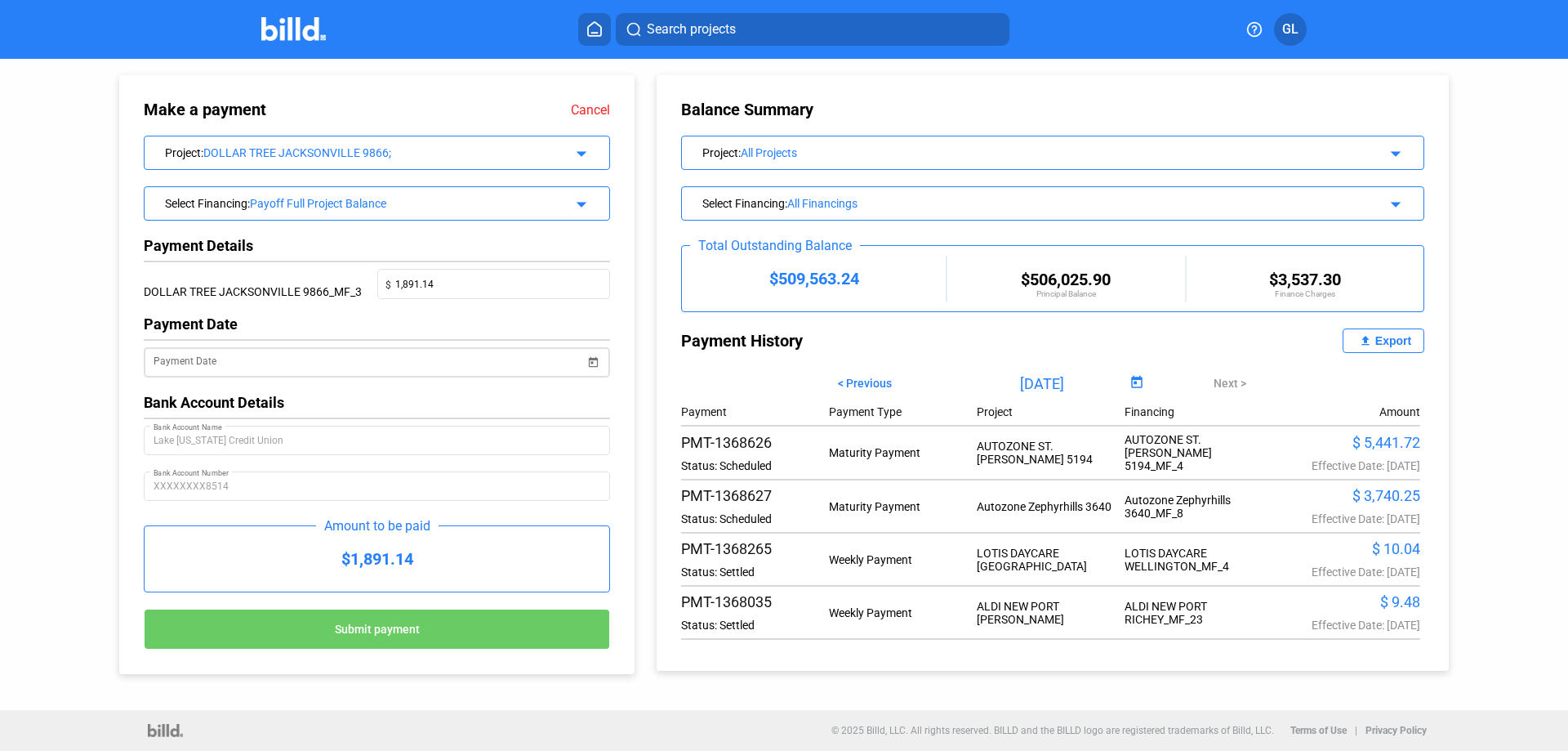
click at [592, 359] on span "Open calendar" at bounding box center [593, 352] width 39 height 39
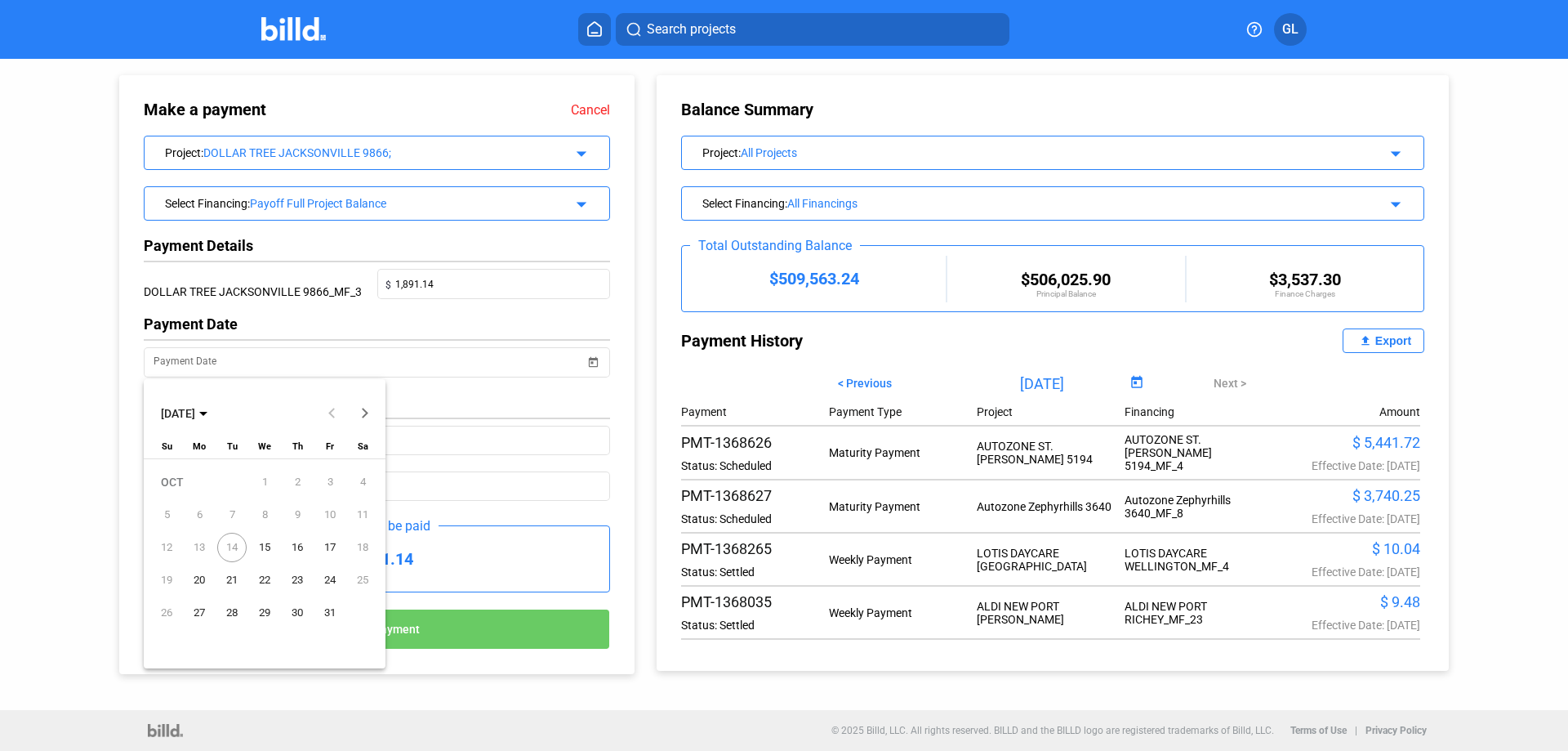
click at [232, 547] on span "14" at bounding box center [233, 548] width 30 height 30
click at [265, 547] on span "15" at bounding box center [265, 548] width 30 height 30
type input "[DATE]"
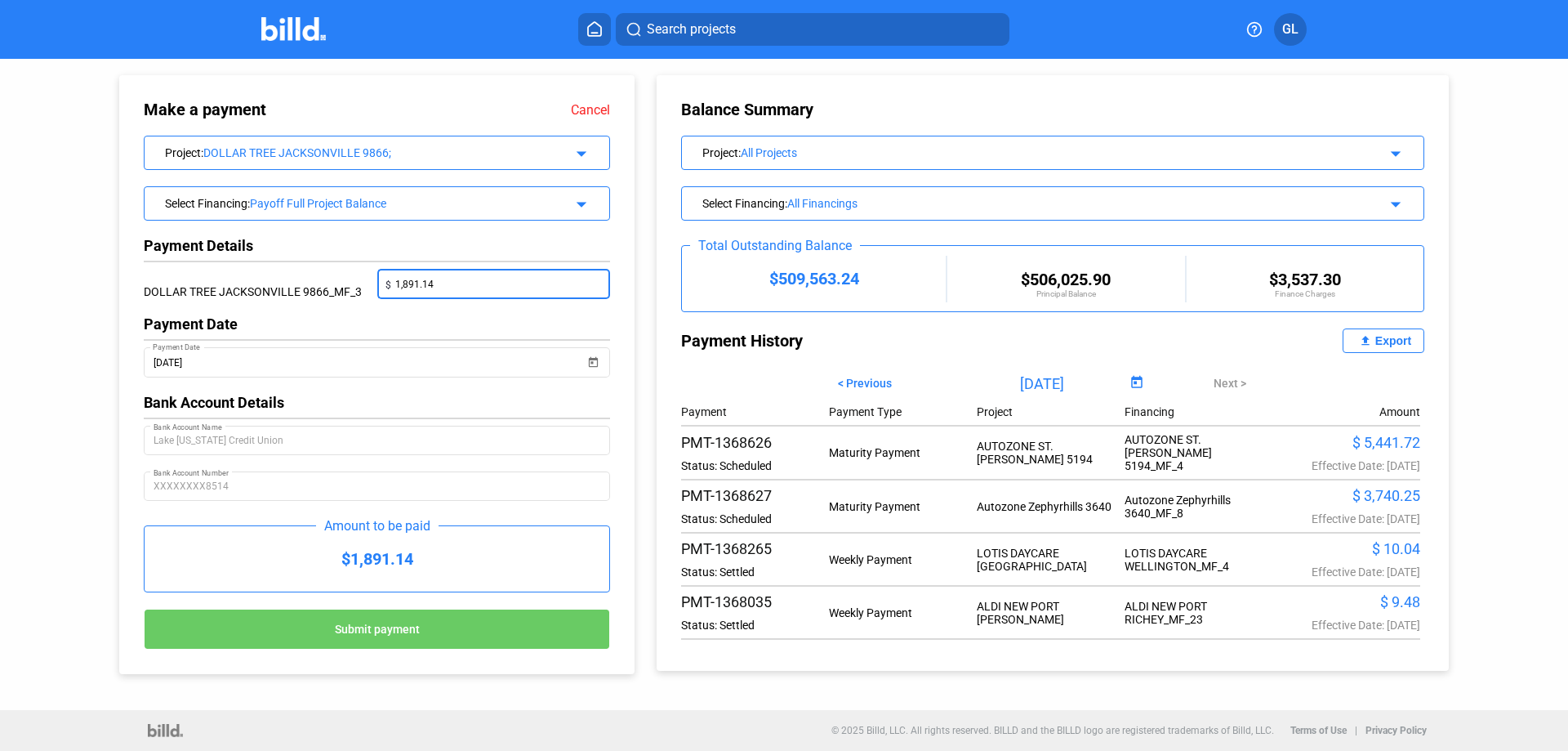
drag, startPoint x: 446, startPoint y: 282, endPoint x: 389, endPoint y: 288, distance: 57.3
click at [389, 288] on div "$ 1,891.14" at bounding box center [494, 283] width 217 height 23
click at [399, 635] on span "Submit payment" at bounding box center [377, 629] width 85 height 13
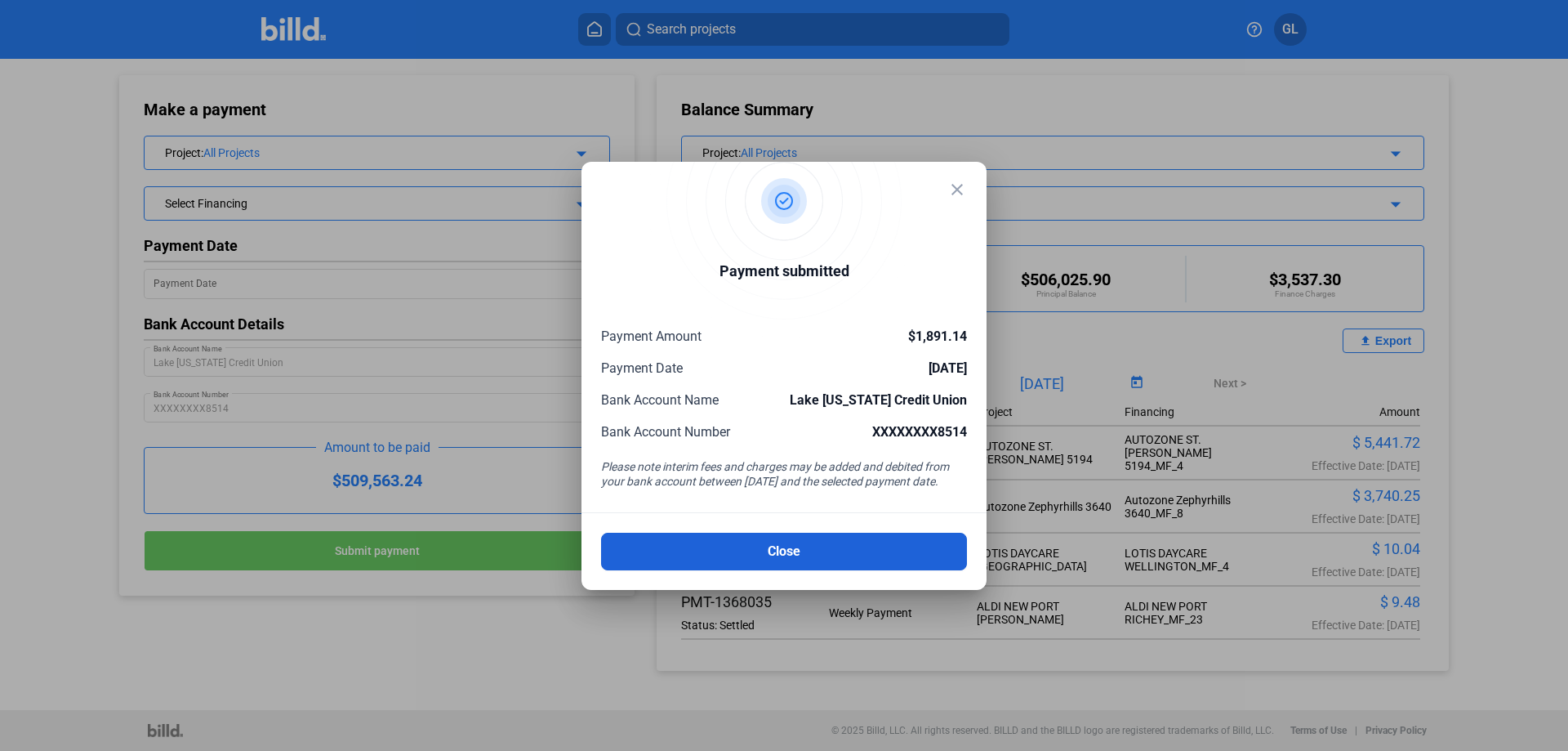
click at [746, 543] on button "Close" at bounding box center [783, 552] width 365 height 37
